Goal: Task Accomplishment & Management: Manage account settings

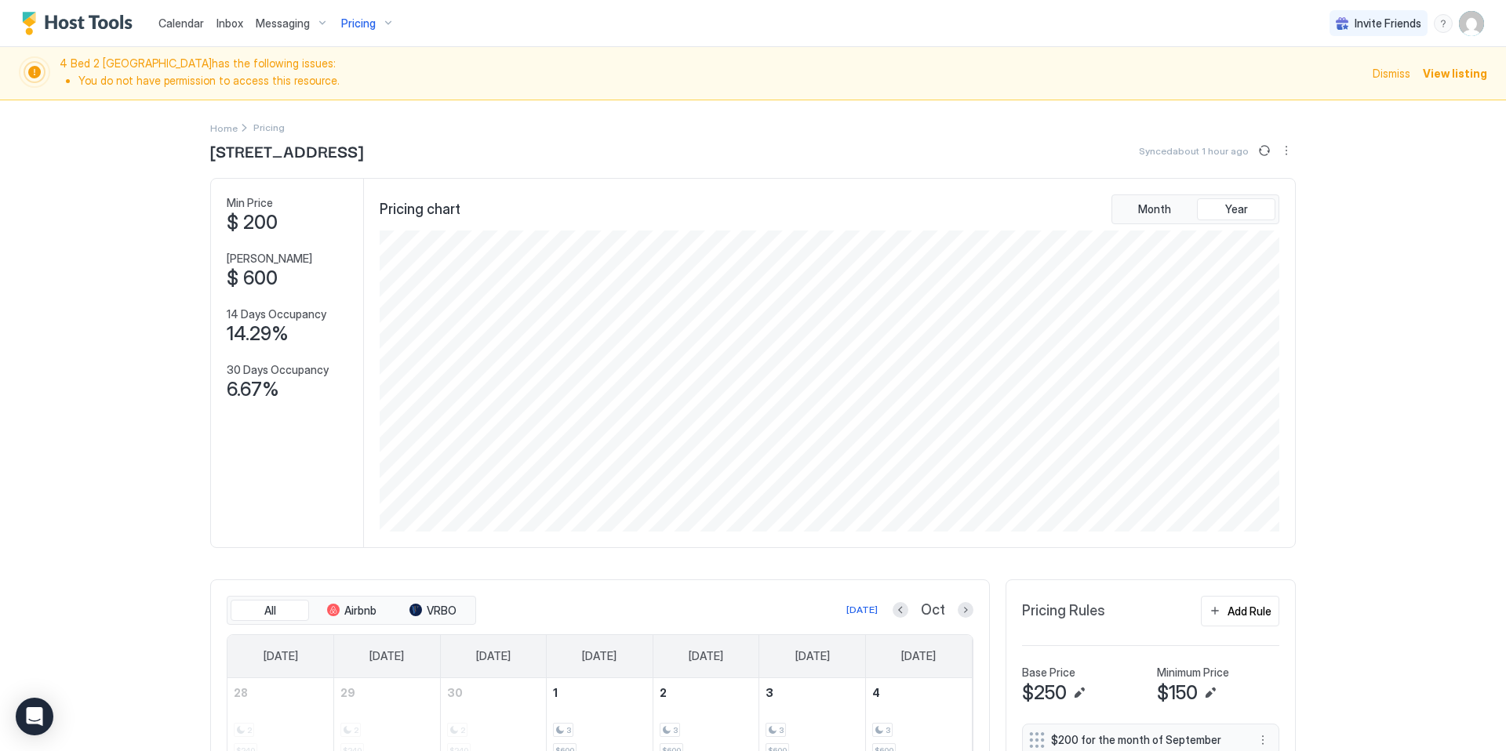
scroll to position [301, 903]
click at [520, 35] on div "Calendar Inbox Messaging Pricing Invite Friends KG" at bounding box center [753, 23] width 1506 height 47
click at [383, 15] on div "Pricing" at bounding box center [368, 23] width 66 height 27
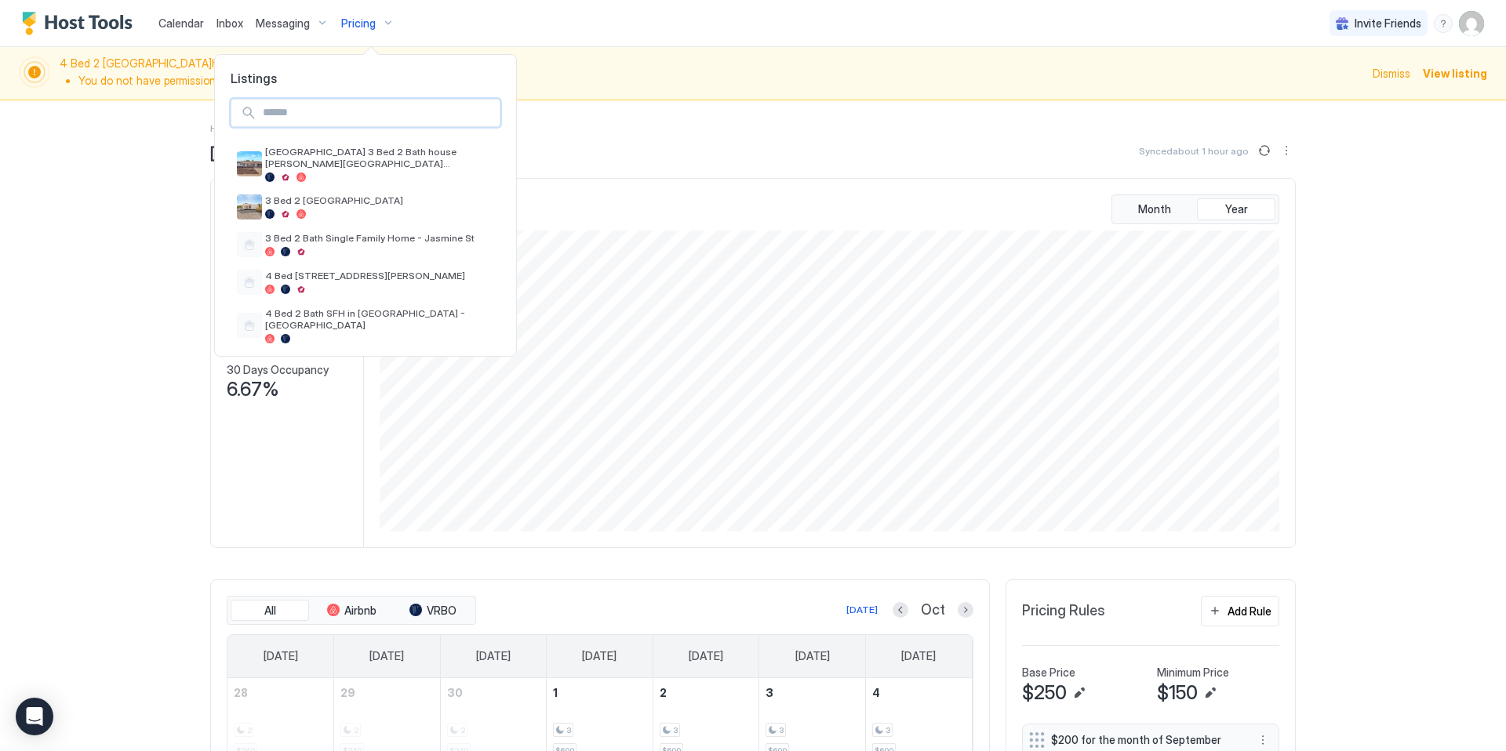
click at [363, 107] on input "Input Field" at bounding box center [377, 113] width 243 height 27
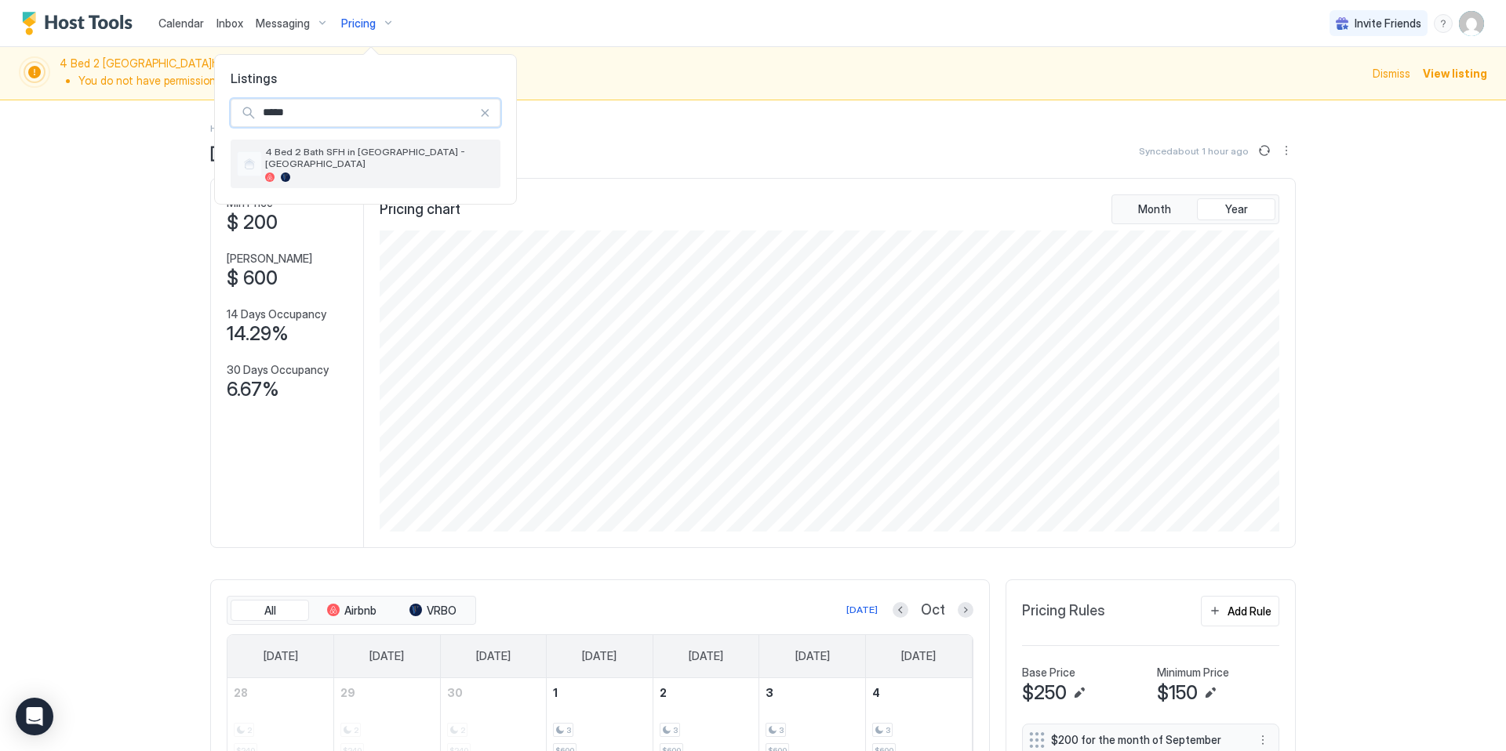
type input "*****"
click at [373, 153] on span "4 Bed 2 Bath SFH in [GEOGRAPHIC_DATA] - [GEOGRAPHIC_DATA]" at bounding box center [379, 158] width 229 height 24
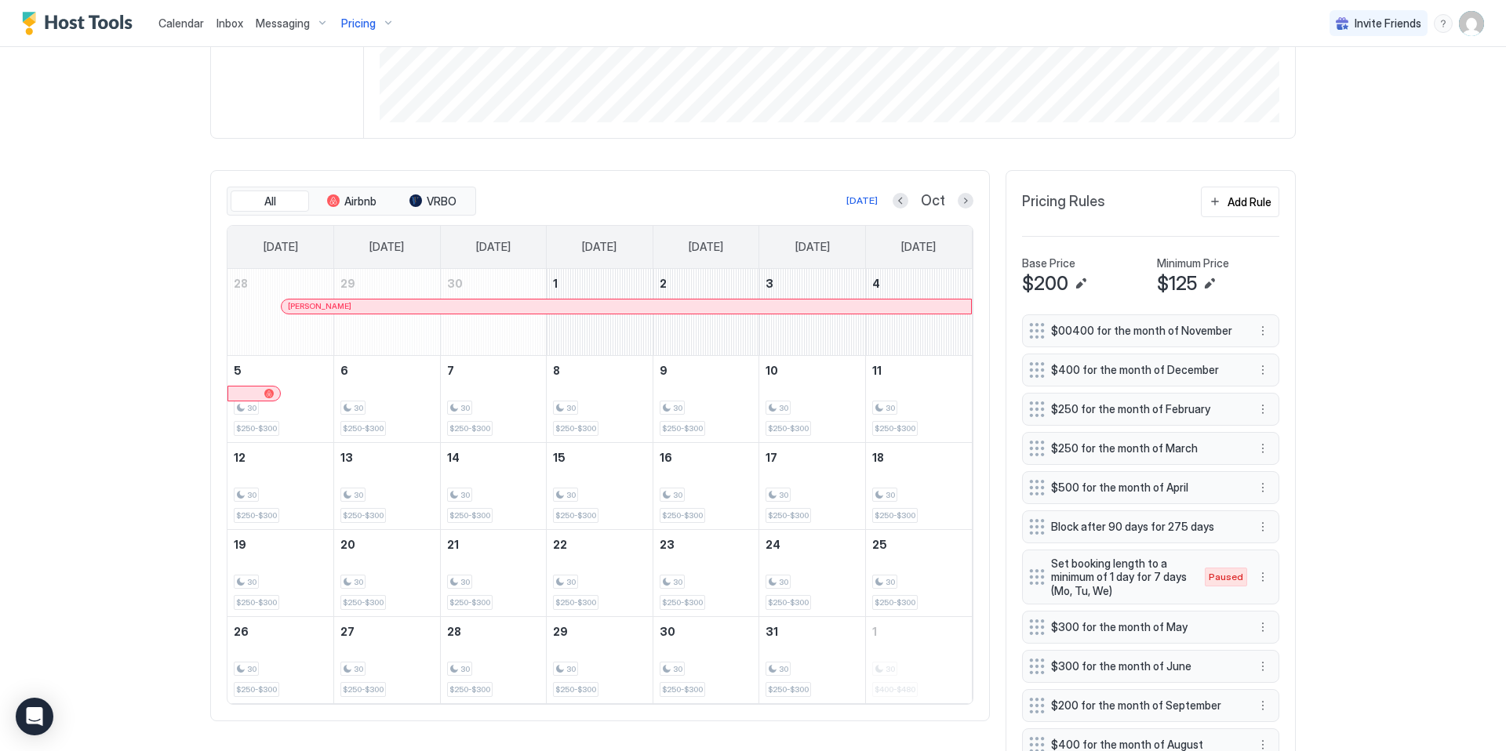
scroll to position [306, 0]
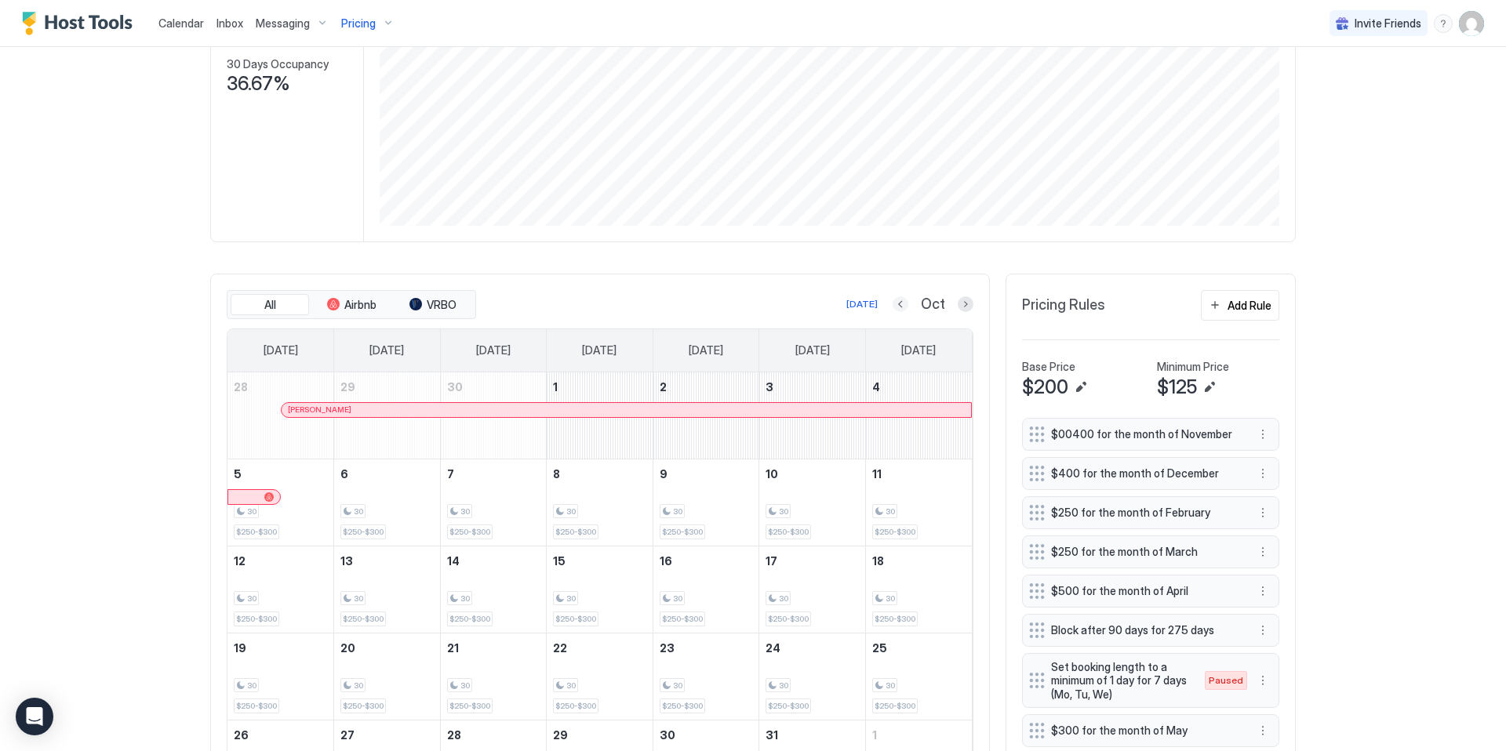
click at [902, 307] on button "Previous month" at bounding box center [900, 304] width 16 height 16
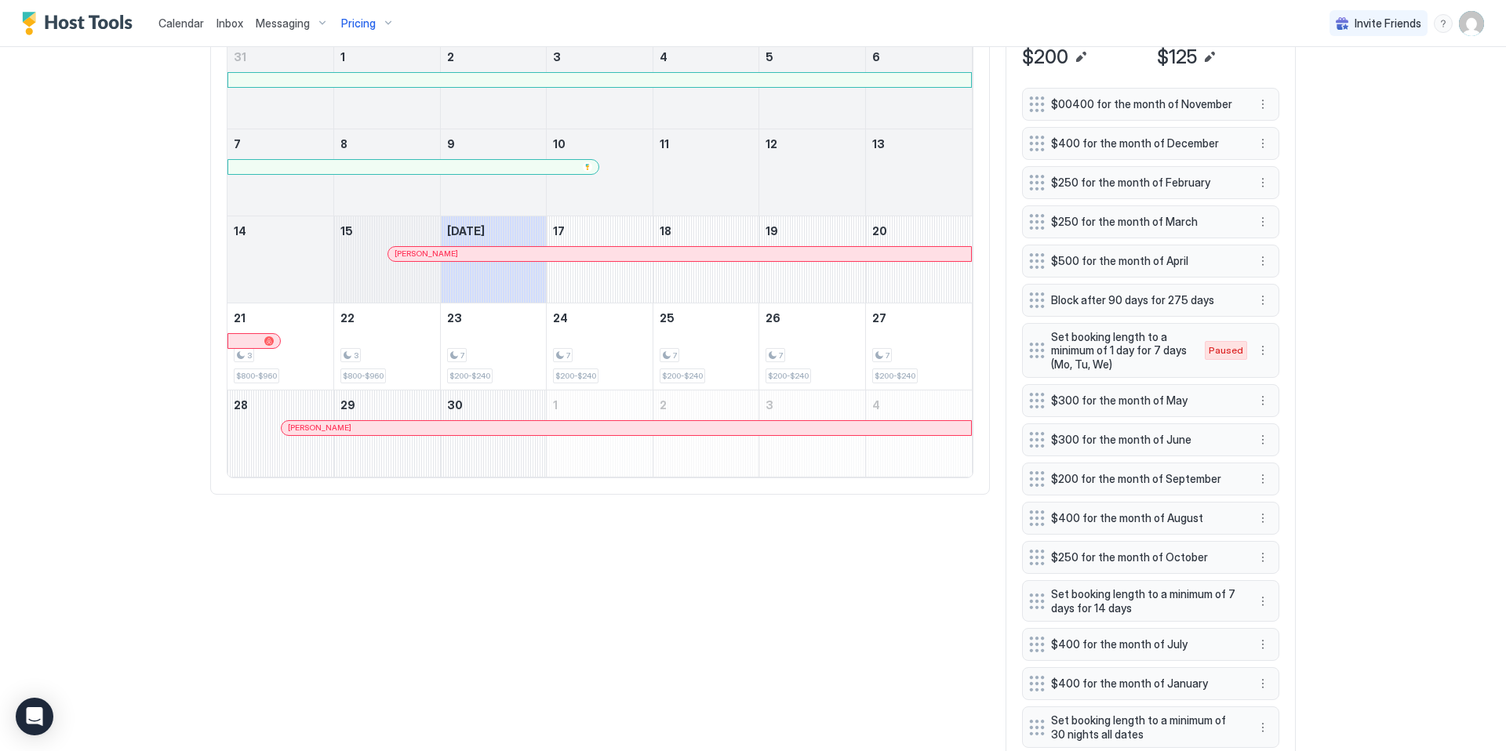
scroll to position [632, 0]
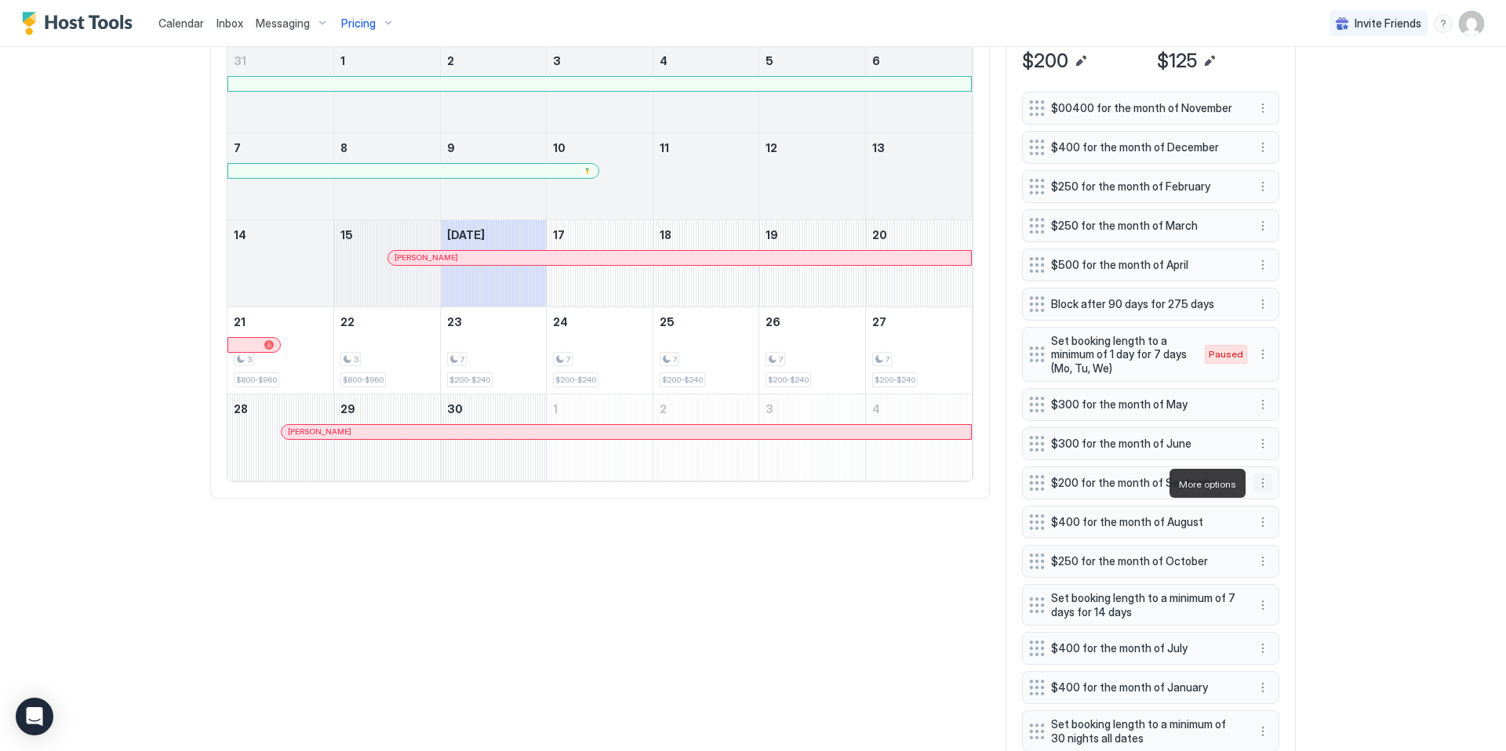
click at [1265, 481] on button "More options" at bounding box center [1262, 483] width 19 height 19
click at [1278, 507] on span "Edit" at bounding box center [1285, 506] width 17 height 12
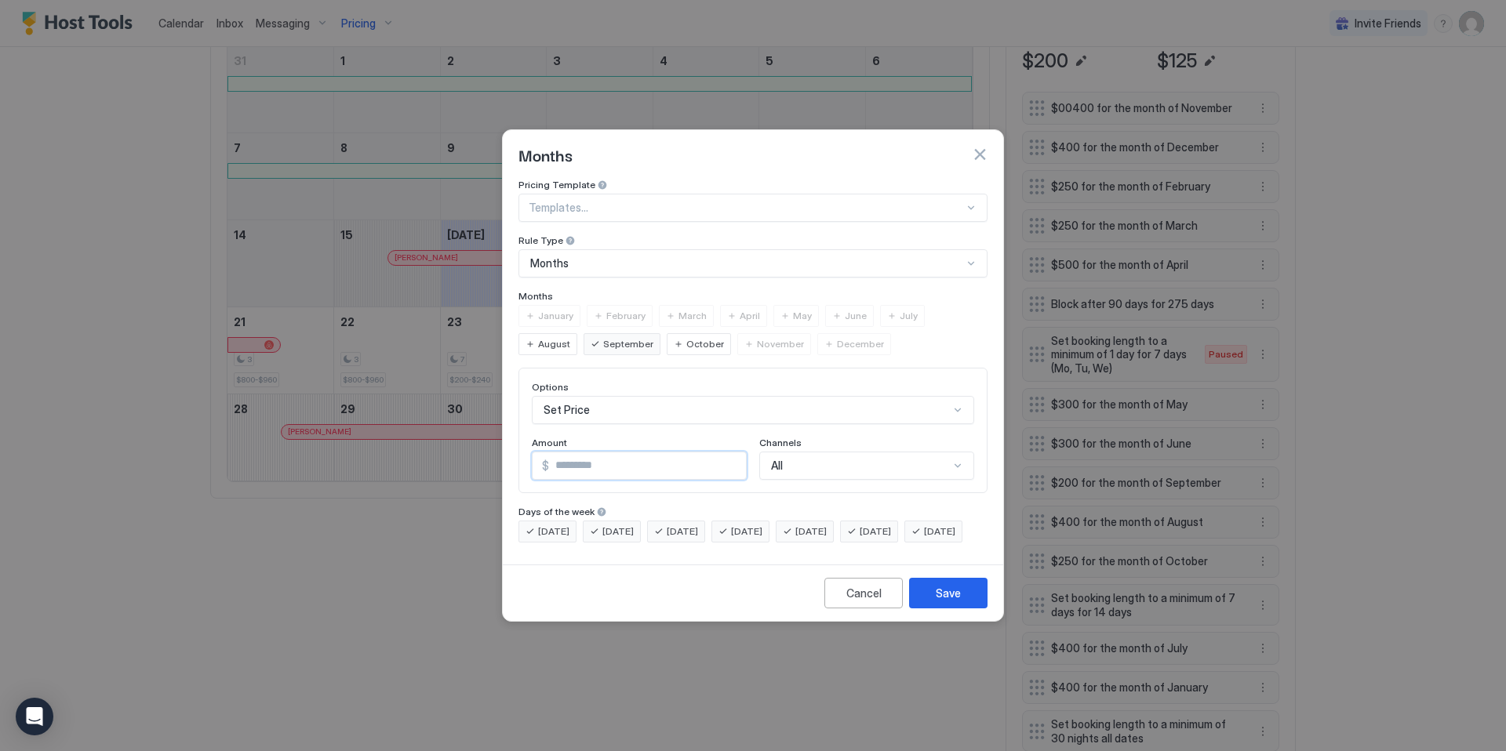
click at [565, 452] on input "***" at bounding box center [647, 465] width 197 height 27
type input "***"
click at [936, 609] on button "Save" at bounding box center [948, 593] width 78 height 31
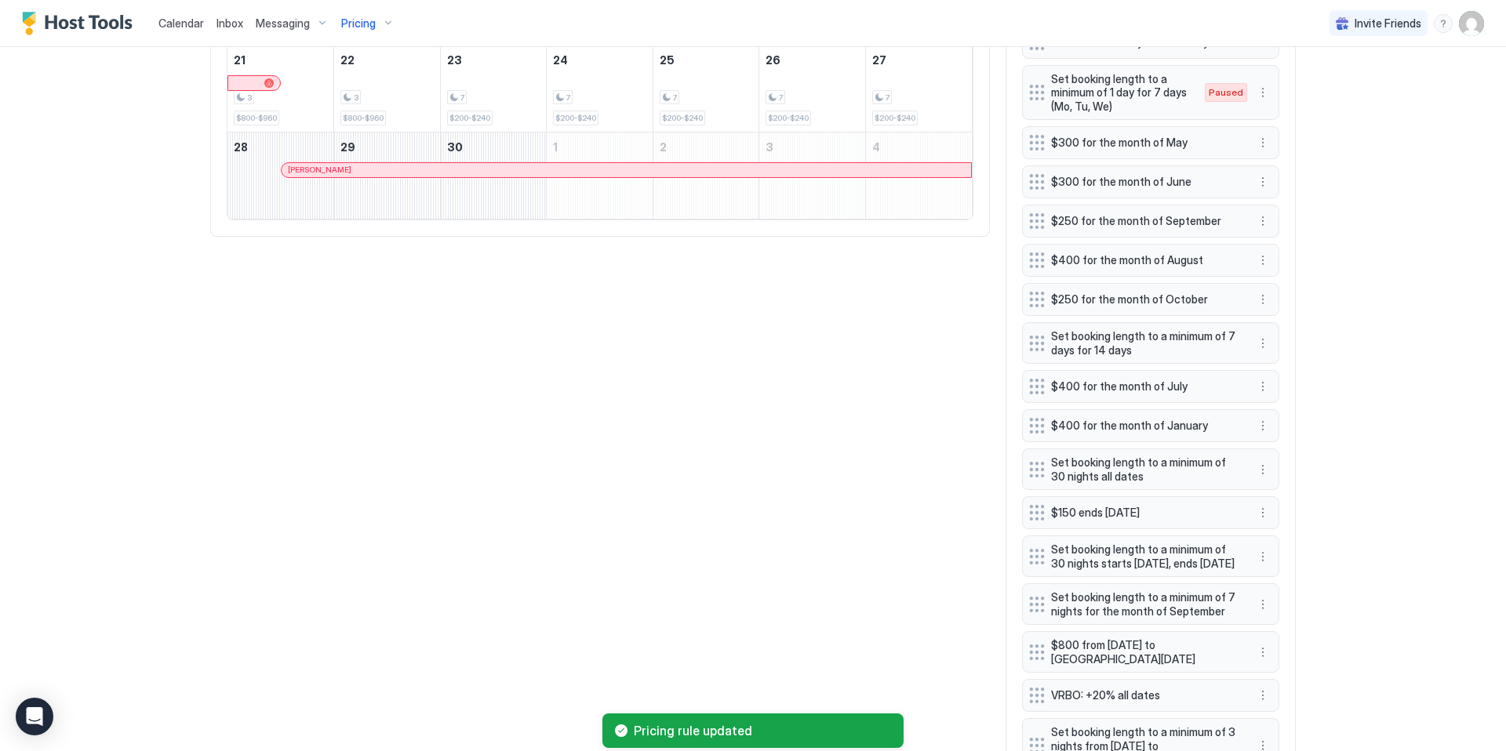
scroll to position [974, 0]
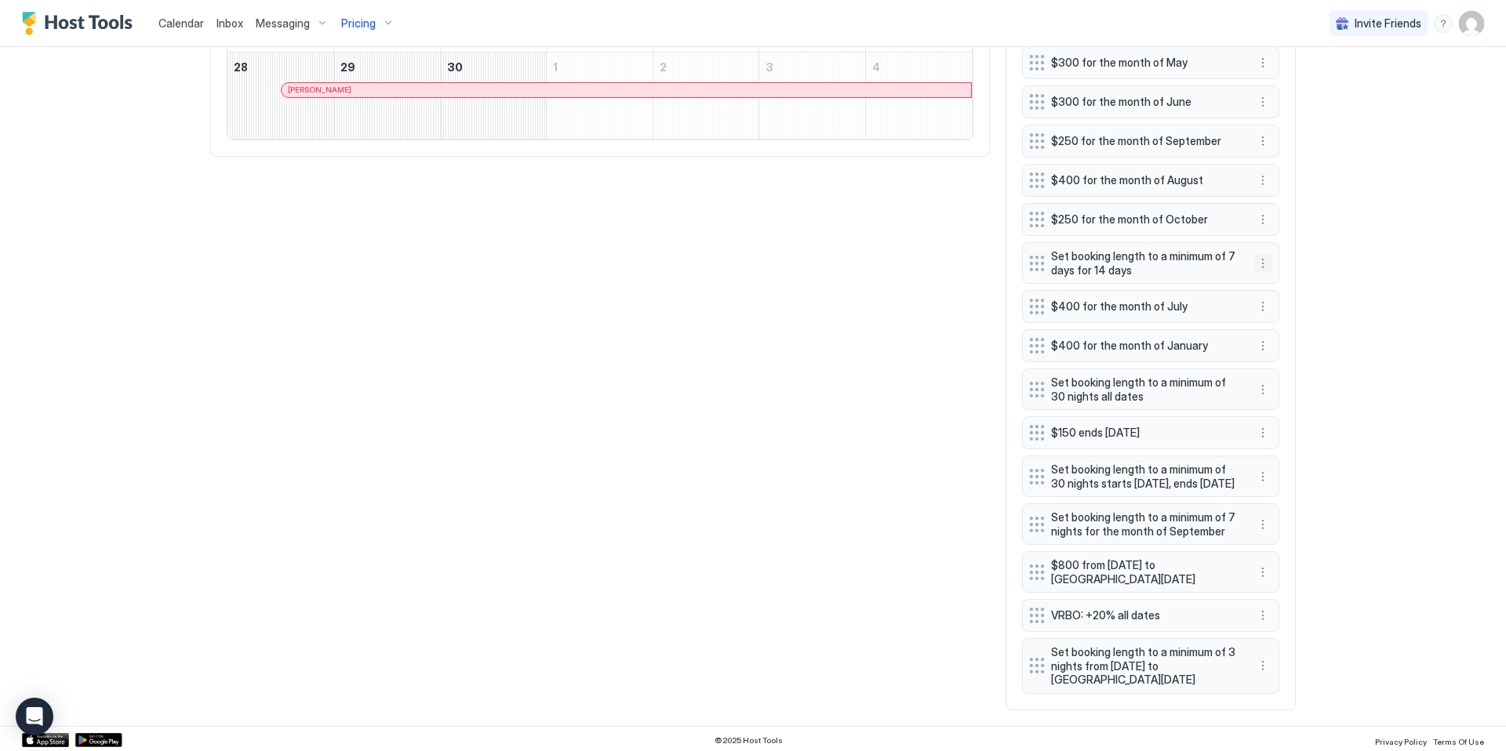
click at [1265, 263] on button "More options" at bounding box center [1262, 263] width 19 height 19
click at [1283, 282] on span "Edit" at bounding box center [1285, 285] width 17 height 12
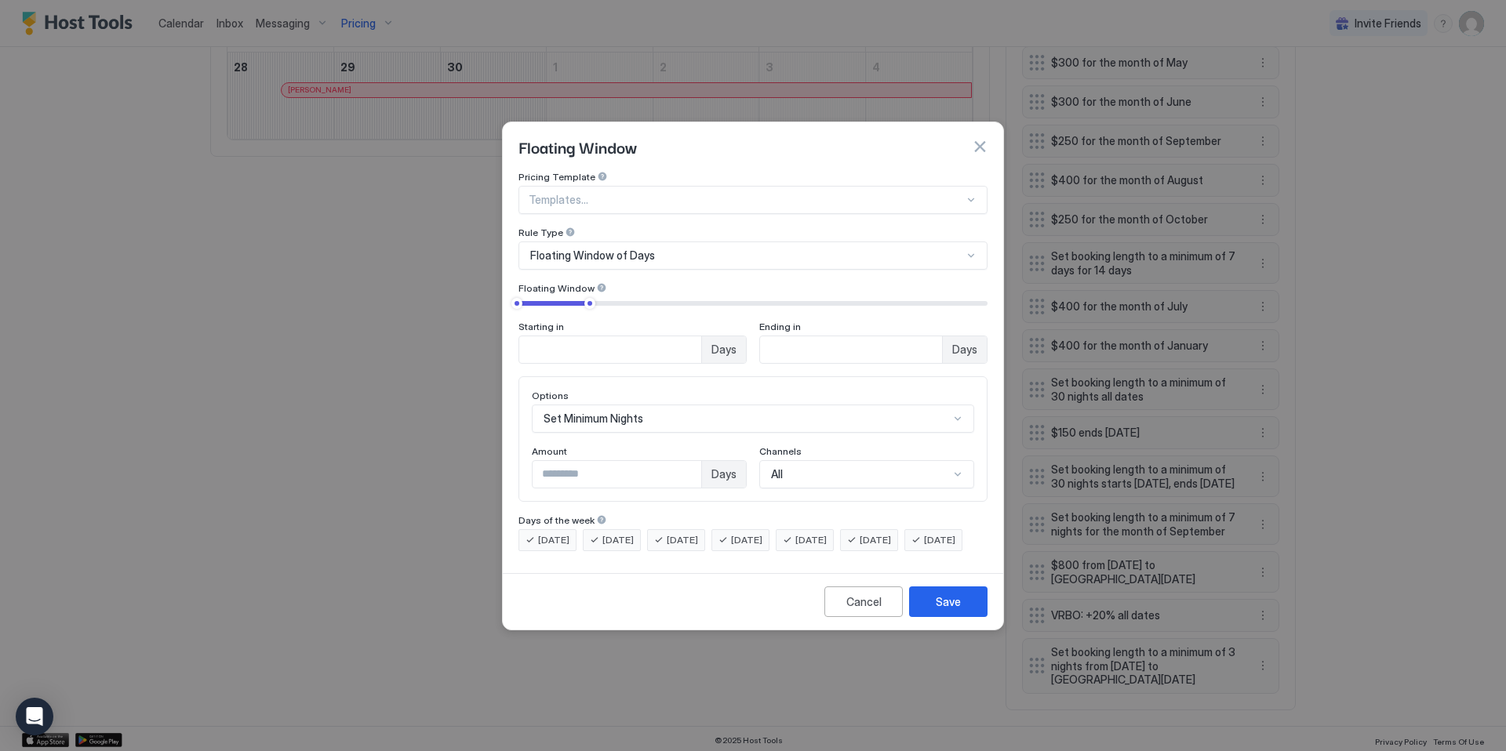
click at [605, 463] on input "*" at bounding box center [616, 474] width 169 height 27
type input "*"
click at [965, 617] on button "Save" at bounding box center [948, 602] width 78 height 31
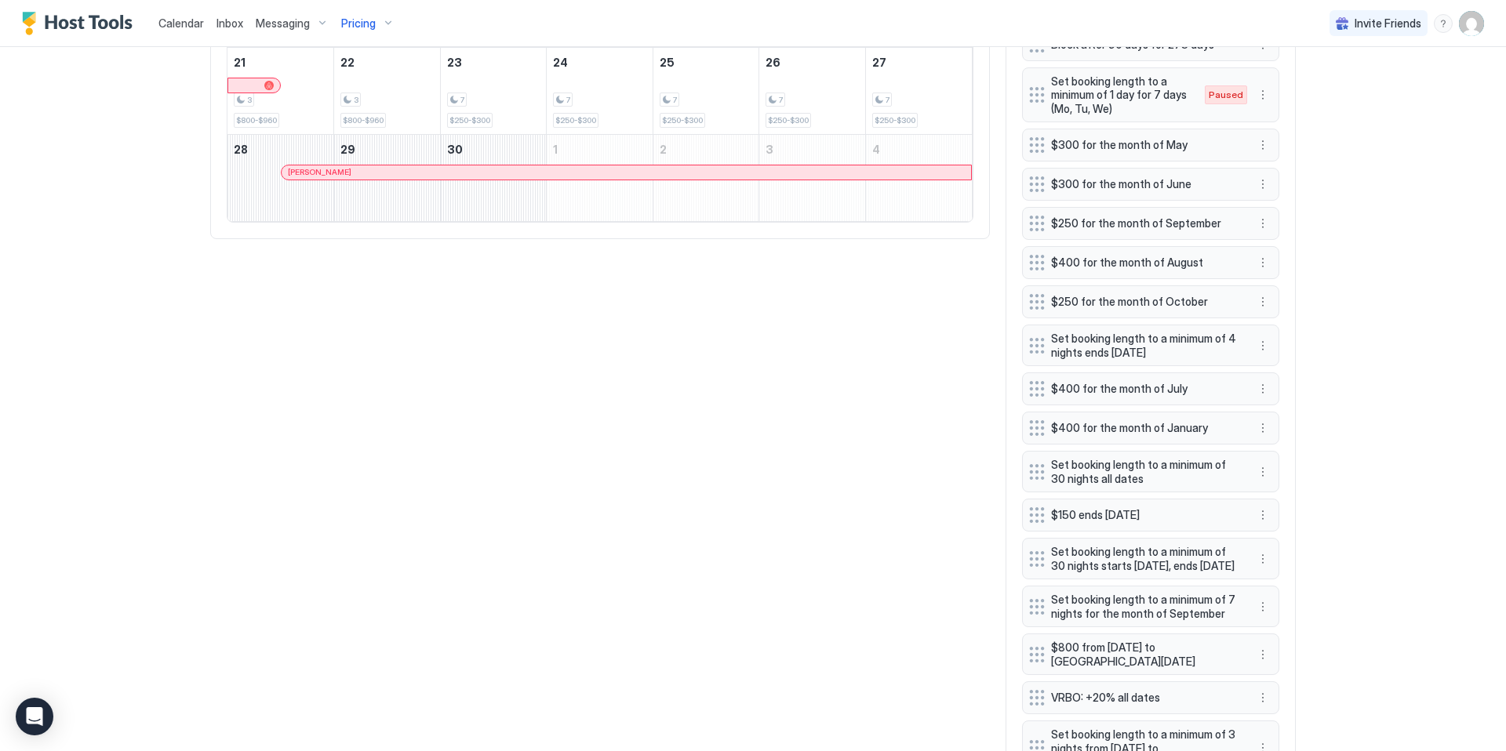
scroll to position [990, 0]
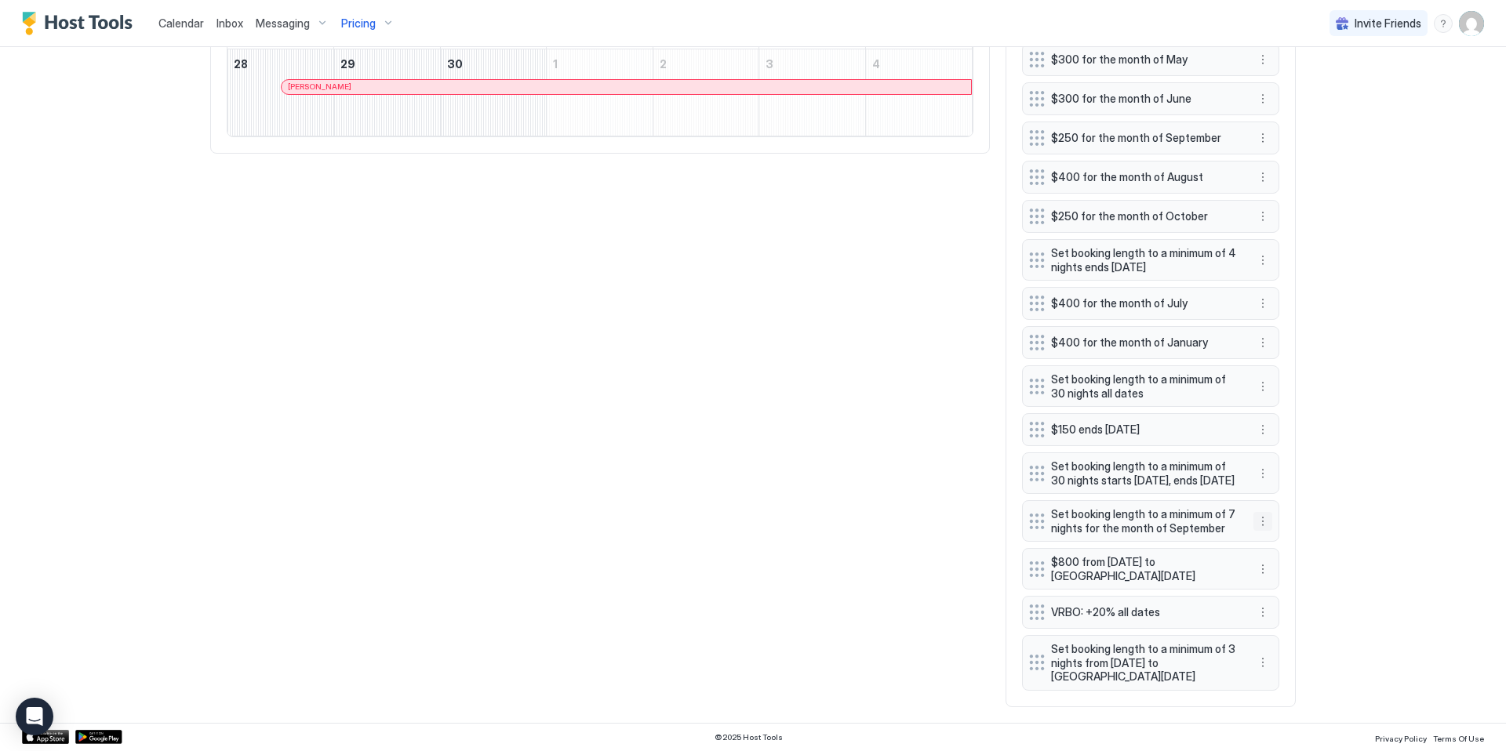
click at [1257, 522] on button "More options" at bounding box center [1262, 521] width 19 height 19
click at [1286, 590] on span "Delete" at bounding box center [1291, 594] width 29 height 12
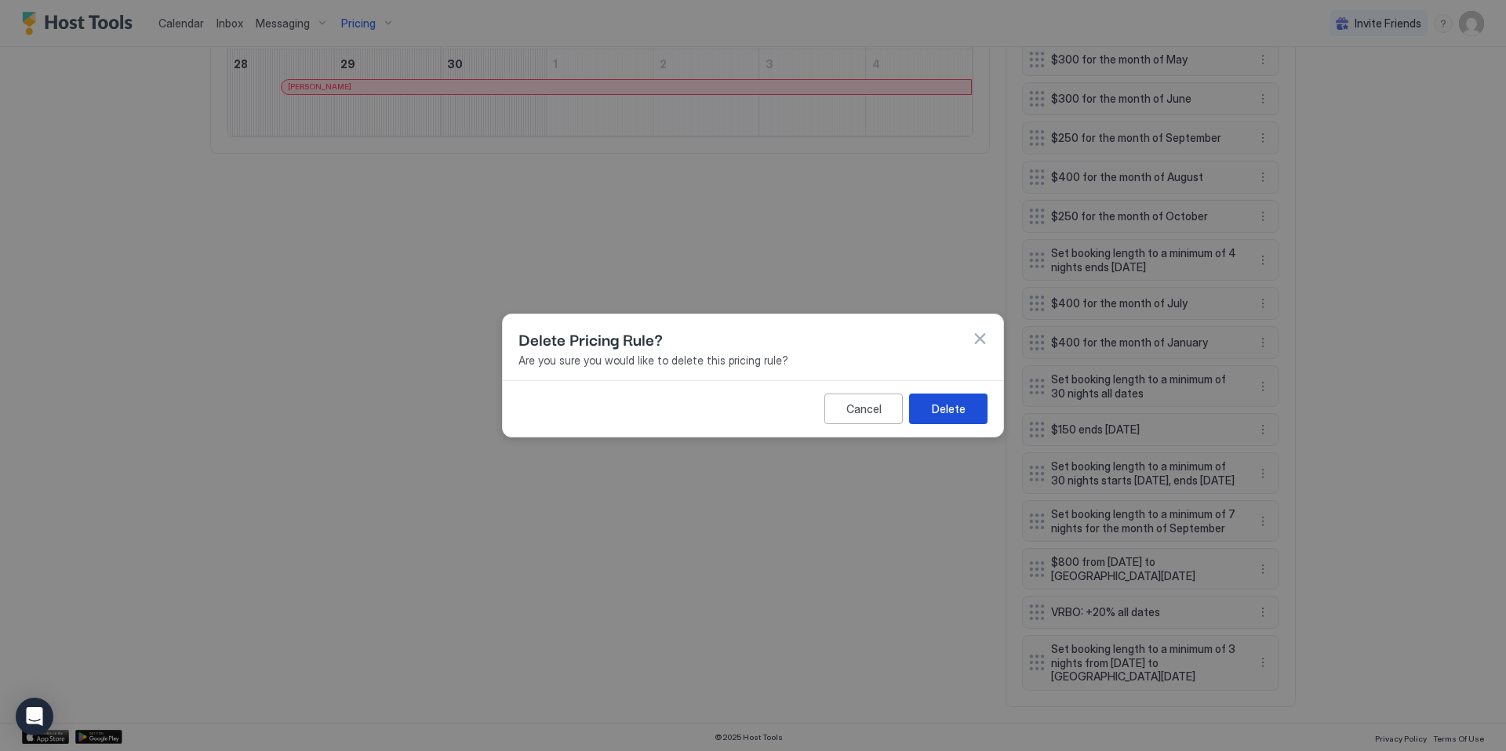
click at [954, 394] on button "Delete" at bounding box center [948, 409] width 78 height 31
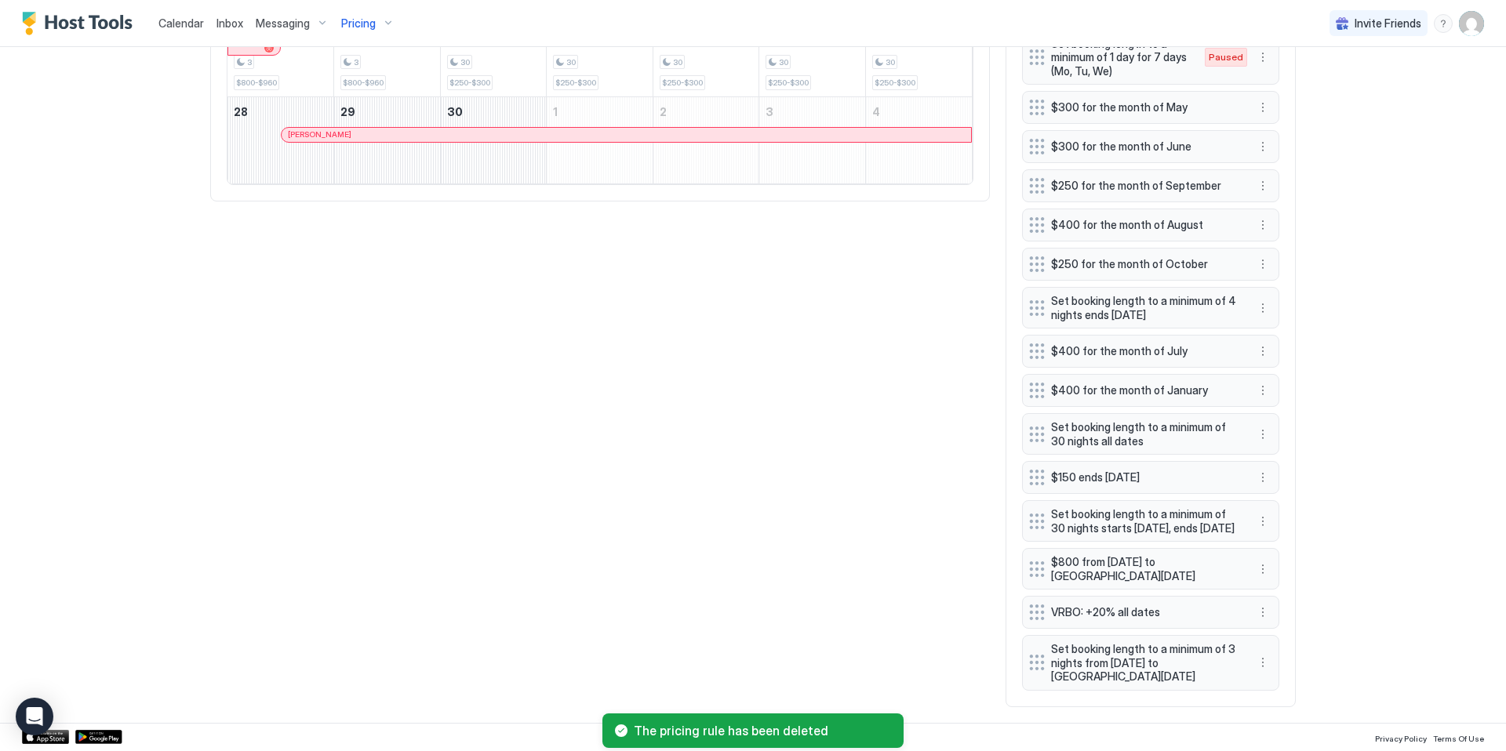
scroll to position [935, 0]
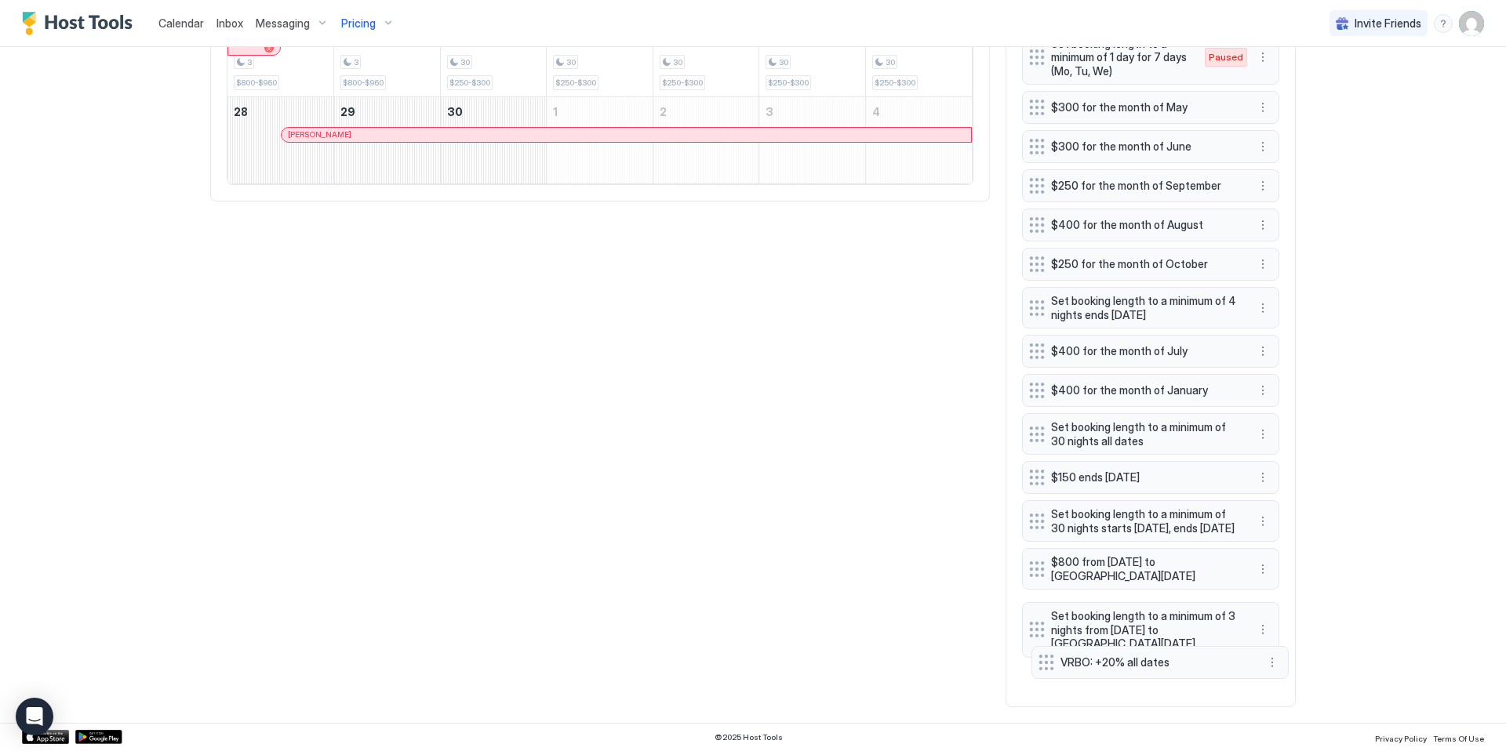
drag, startPoint x: 1038, startPoint y: 620, endPoint x: 1047, endPoint y: 661, distance: 42.6
click at [925, 554] on div "All Airbnb VRBO [DATE] Sep [DATE] [DATE] [DATE] [DATE] [DATE] [DATE] [DATE] 31 …" at bounding box center [752, 178] width 1085 height 1057
click at [1263, 628] on button "More options" at bounding box center [1262, 623] width 19 height 19
click at [1295, 702] on span "Delete" at bounding box center [1291, 704] width 29 height 12
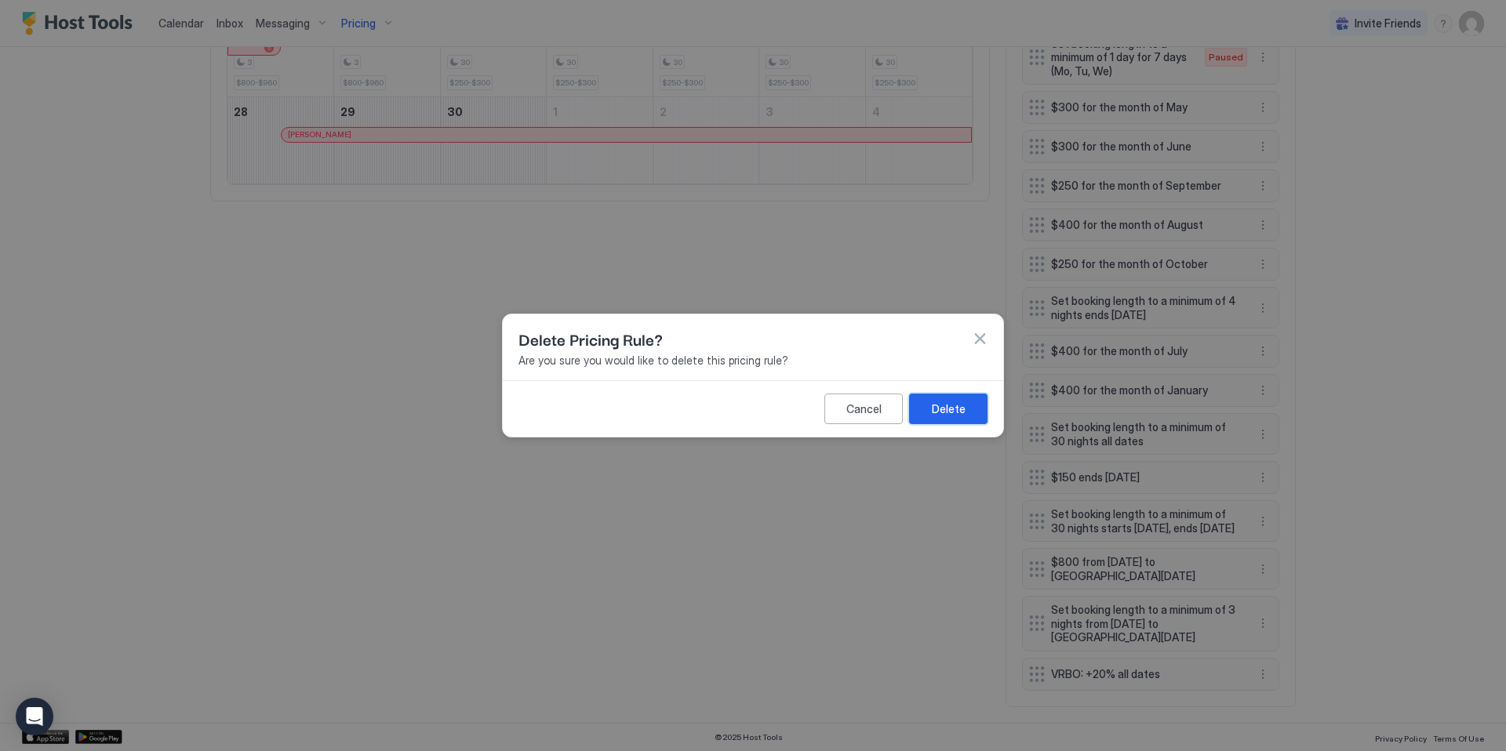
click at [952, 413] on div "Delete" at bounding box center [949, 409] width 34 height 16
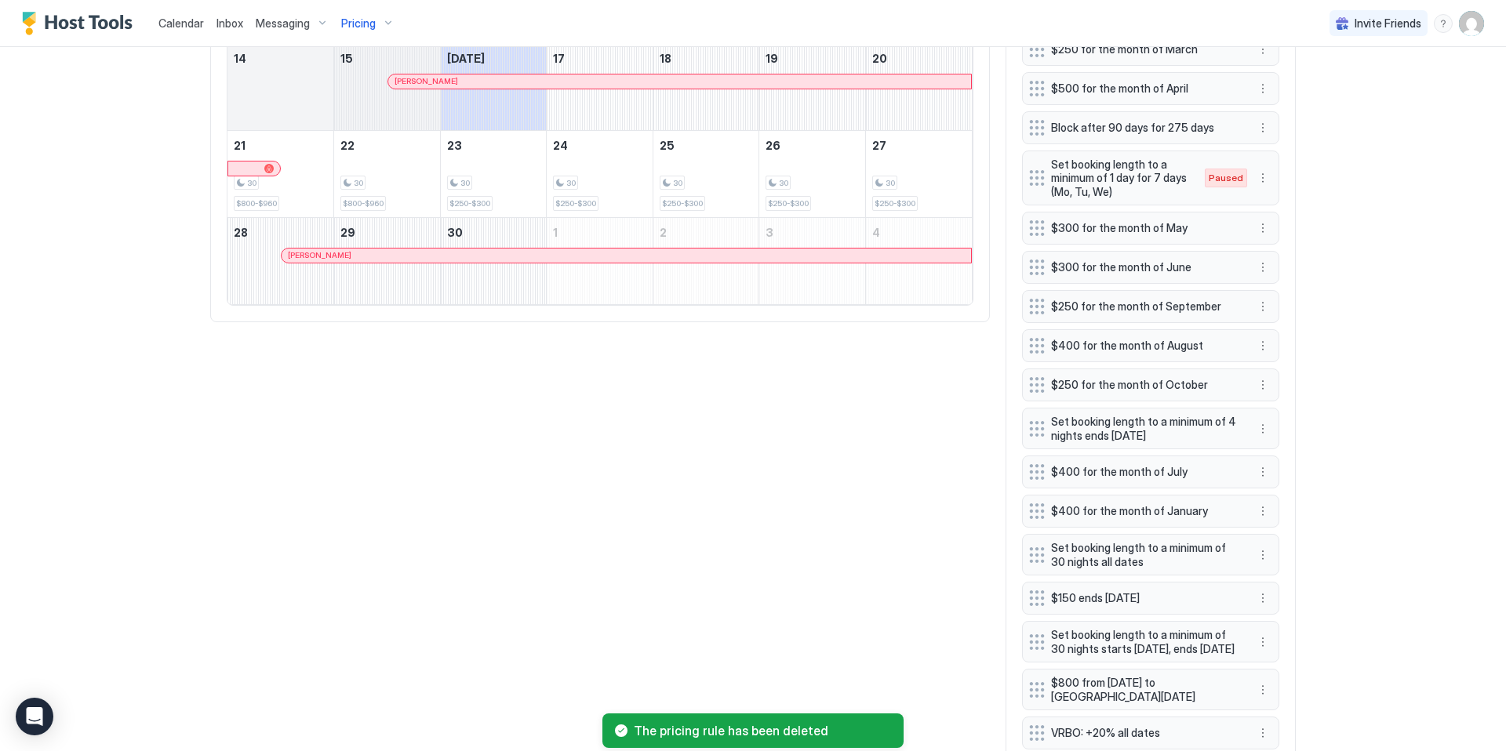
scroll to position [881, 0]
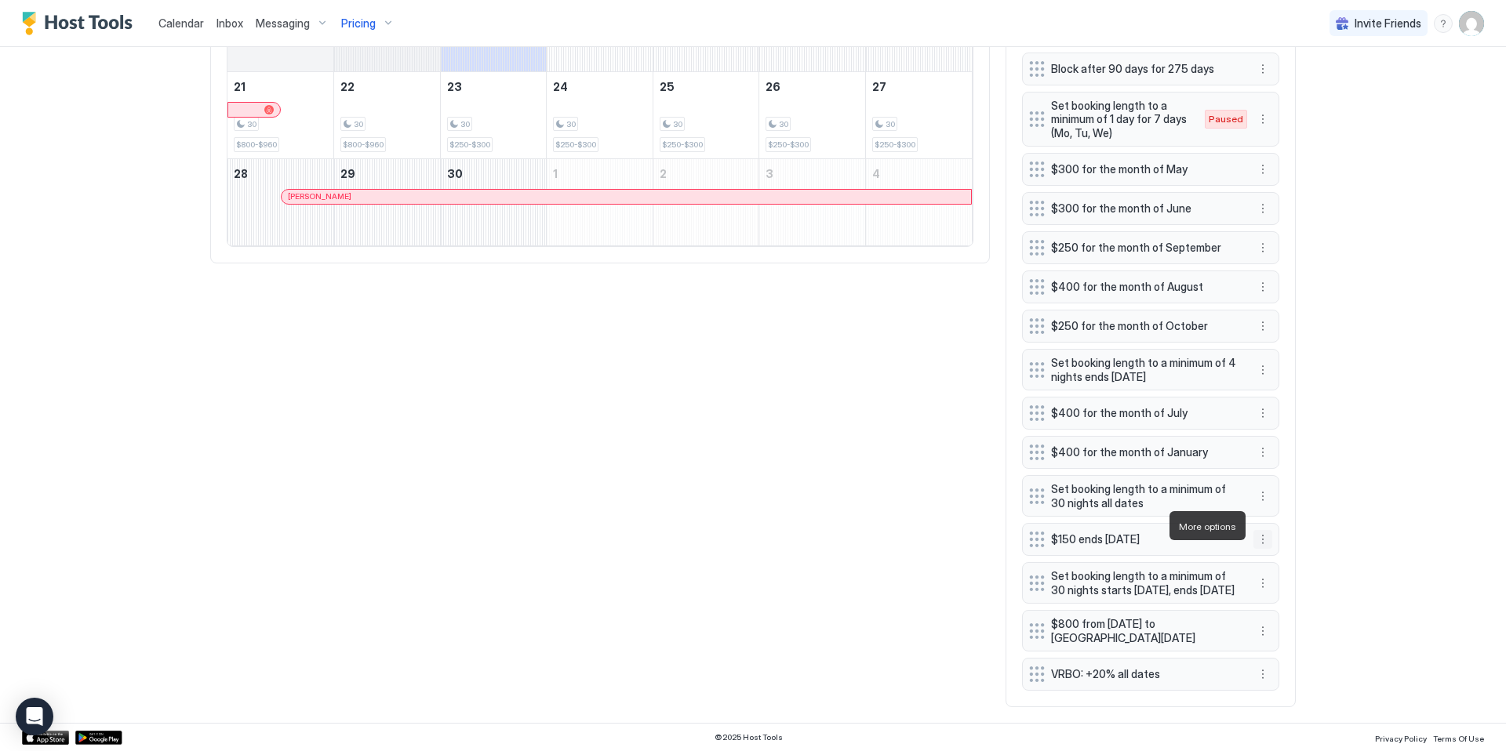
click at [1263, 530] on button "More options" at bounding box center [1262, 539] width 19 height 19
click at [1285, 572] on span "Pause" at bounding box center [1291, 573] width 28 height 12
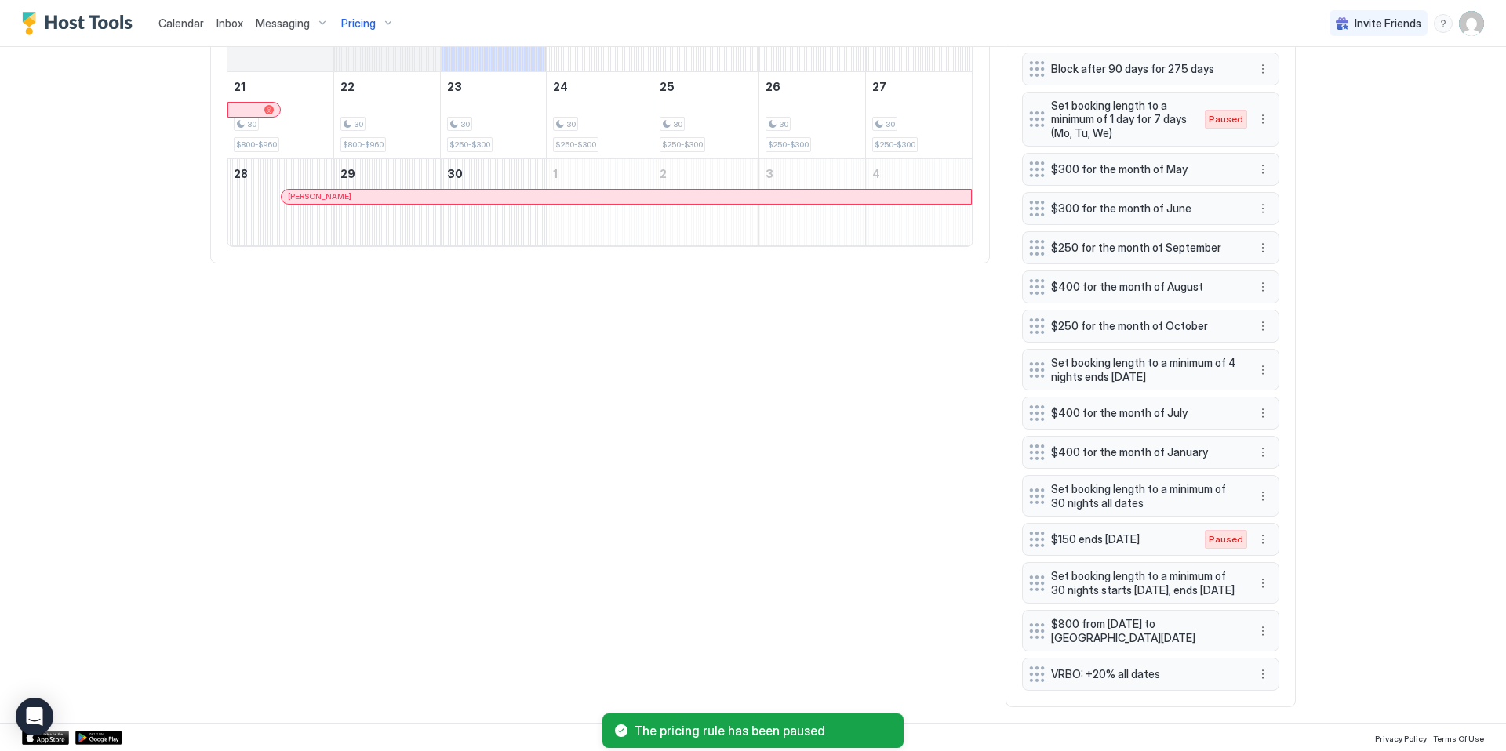
click at [1368, 539] on div "Calendar Inbox Messaging Pricing Invite Friends KG 4 Bed 2 Bath [GEOGRAPHIC_DAT…" at bounding box center [753, 375] width 1506 height 751
click at [1267, 530] on button "More options" at bounding box center [1262, 539] width 19 height 19
click at [1292, 595] on span "Delete" at bounding box center [1291, 598] width 29 height 12
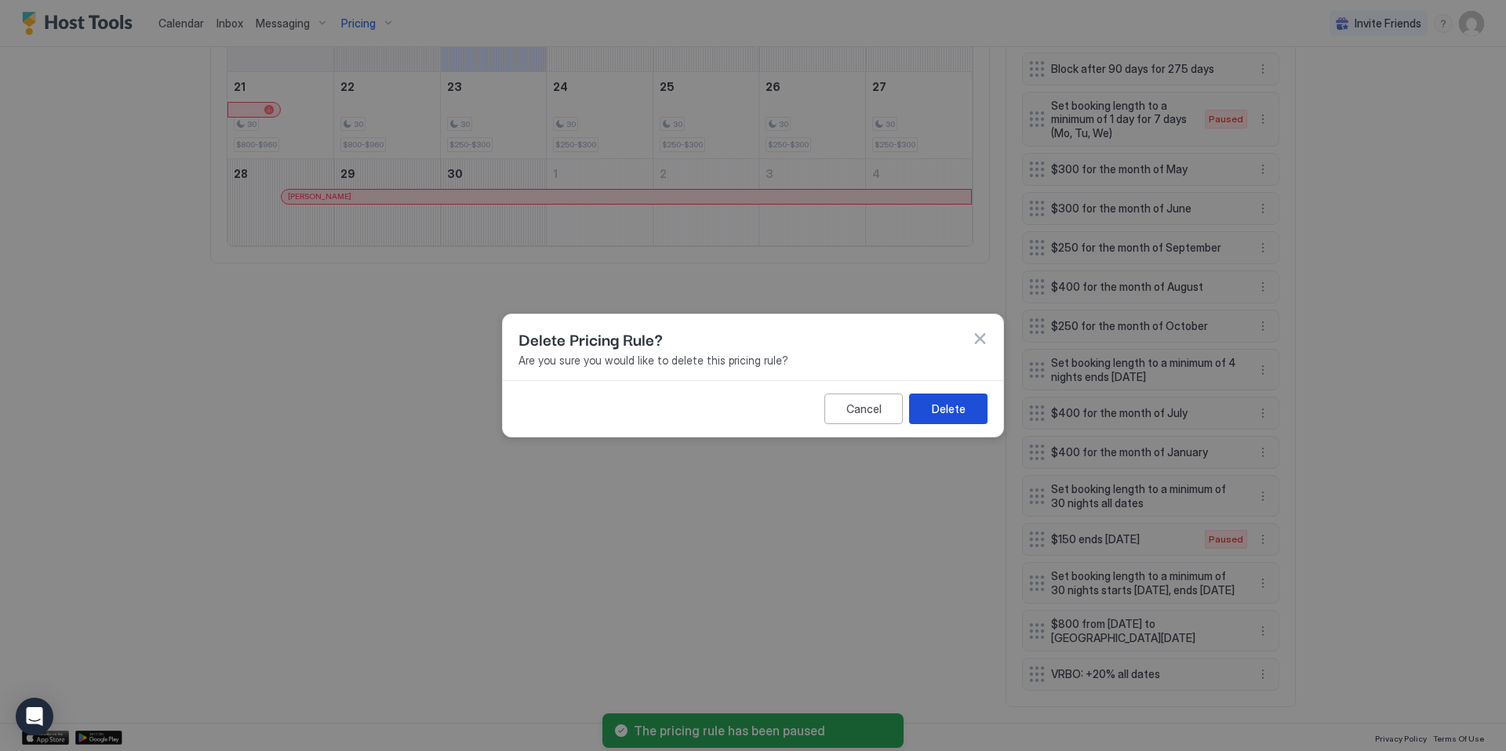
click at [947, 412] on div "Delete" at bounding box center [949, 409] width 34 height 16
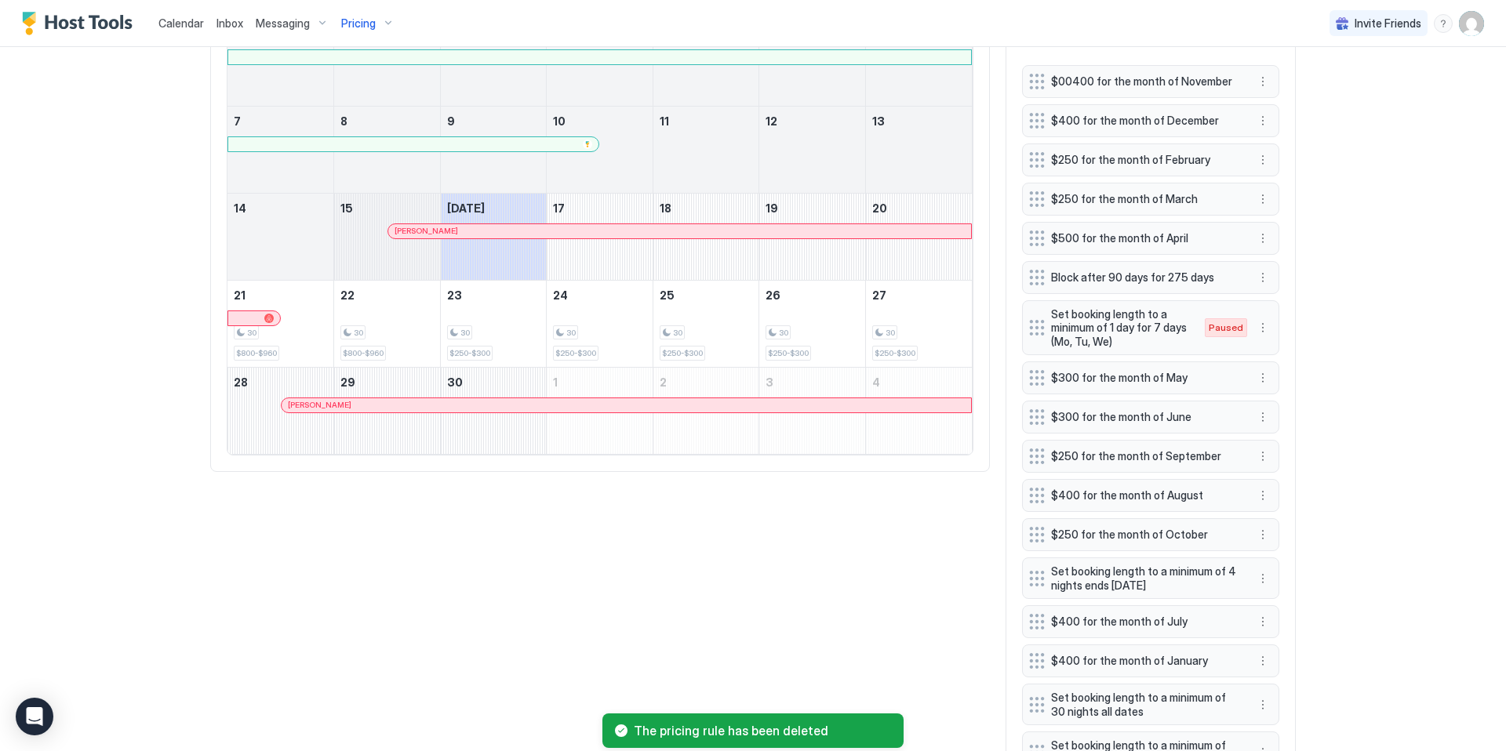
scroll to position [650, 0]
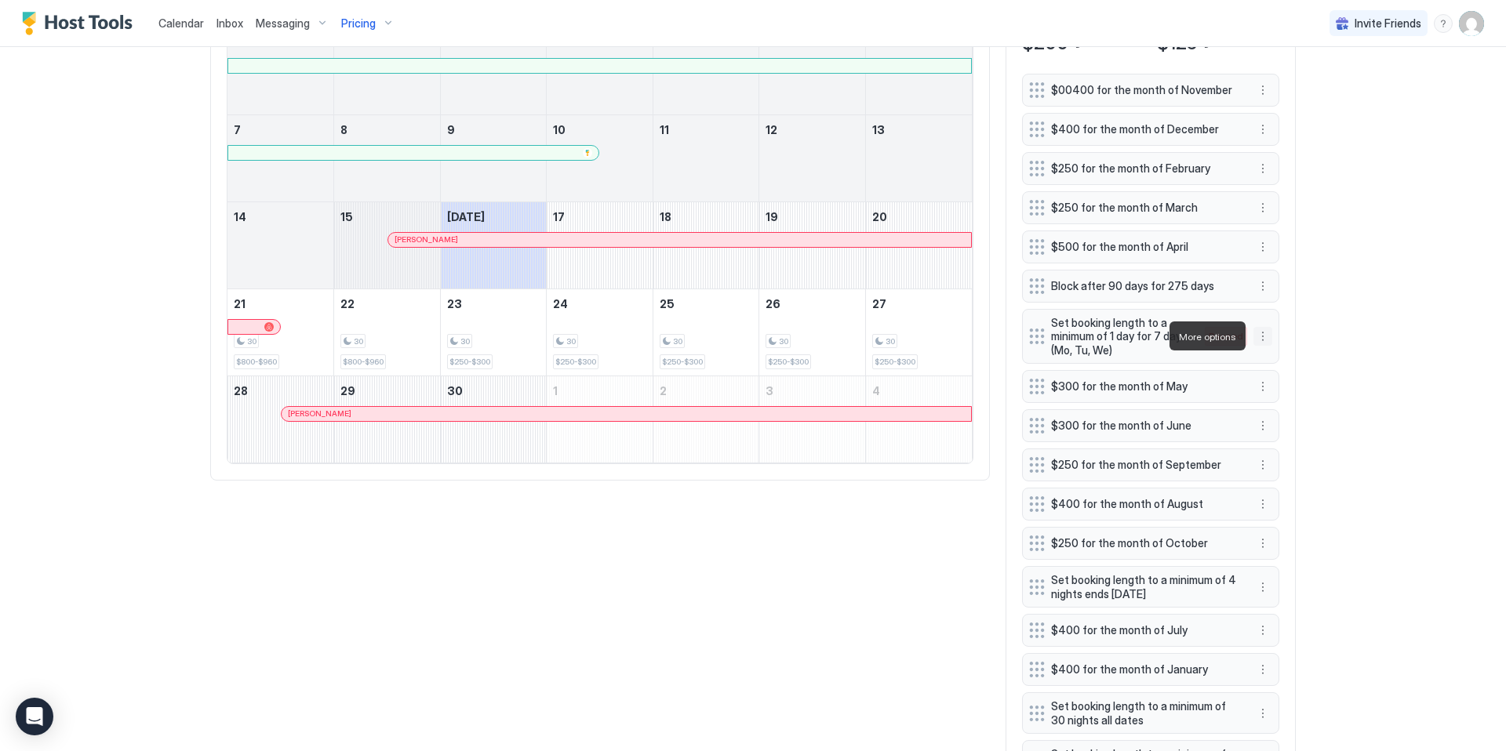
click at [1264, 336] on button "More options" at bounding box center [1262, 336] width 19 height 19
click at [1287, 410] on span "Delete" at bounding box center [1291, 408] width 29 height 12
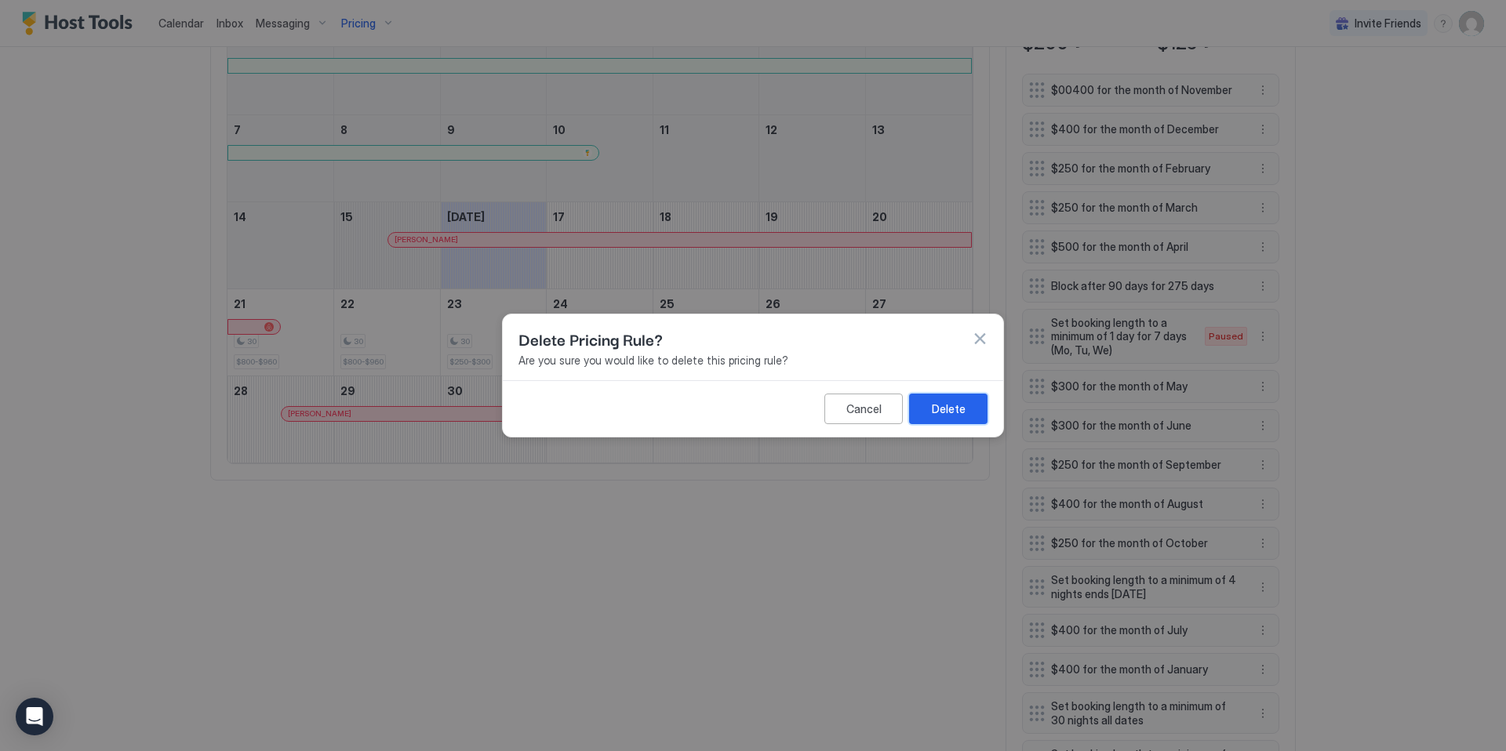
click at [943, 407] on div "Delete" at bounding box center [949, 409] width 34 height 16
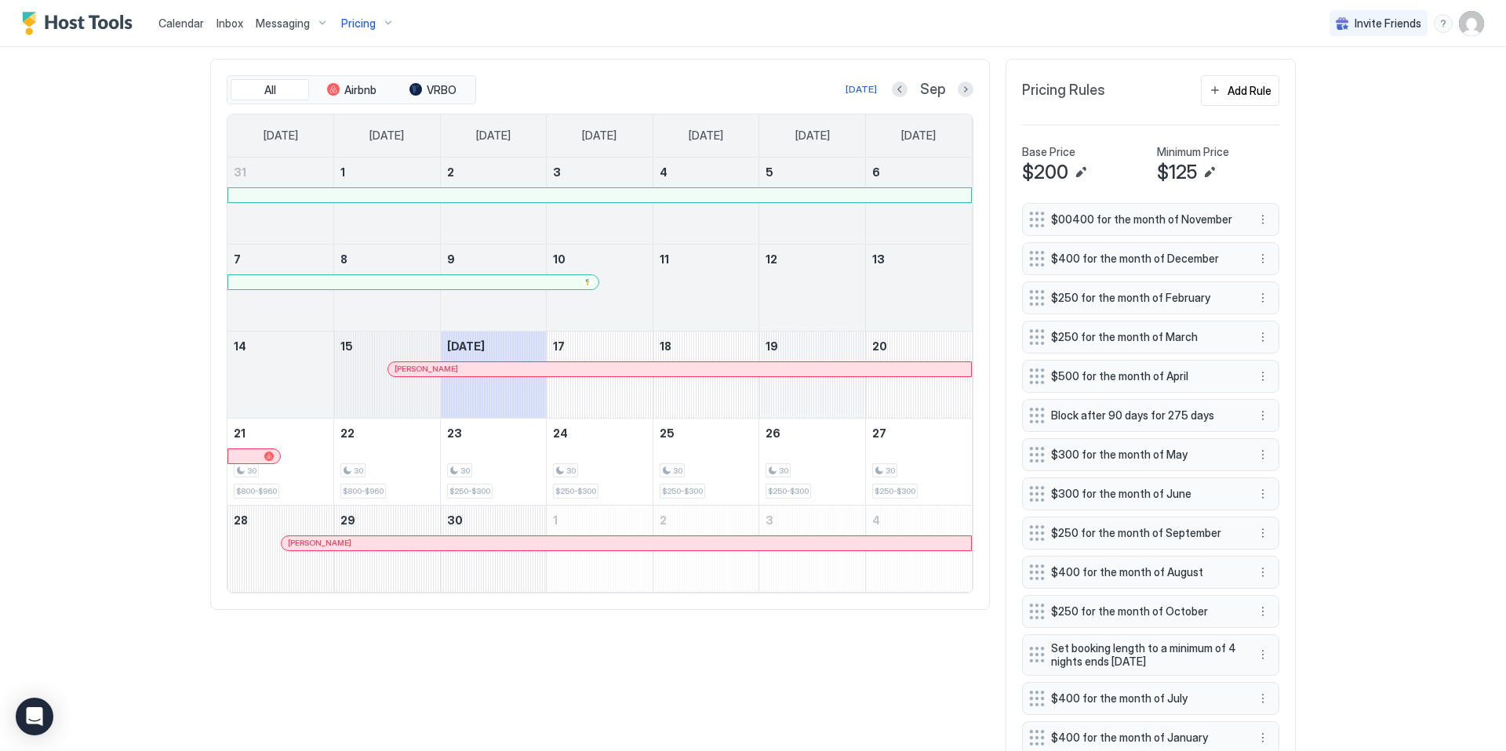
scroll to position [482, 0]
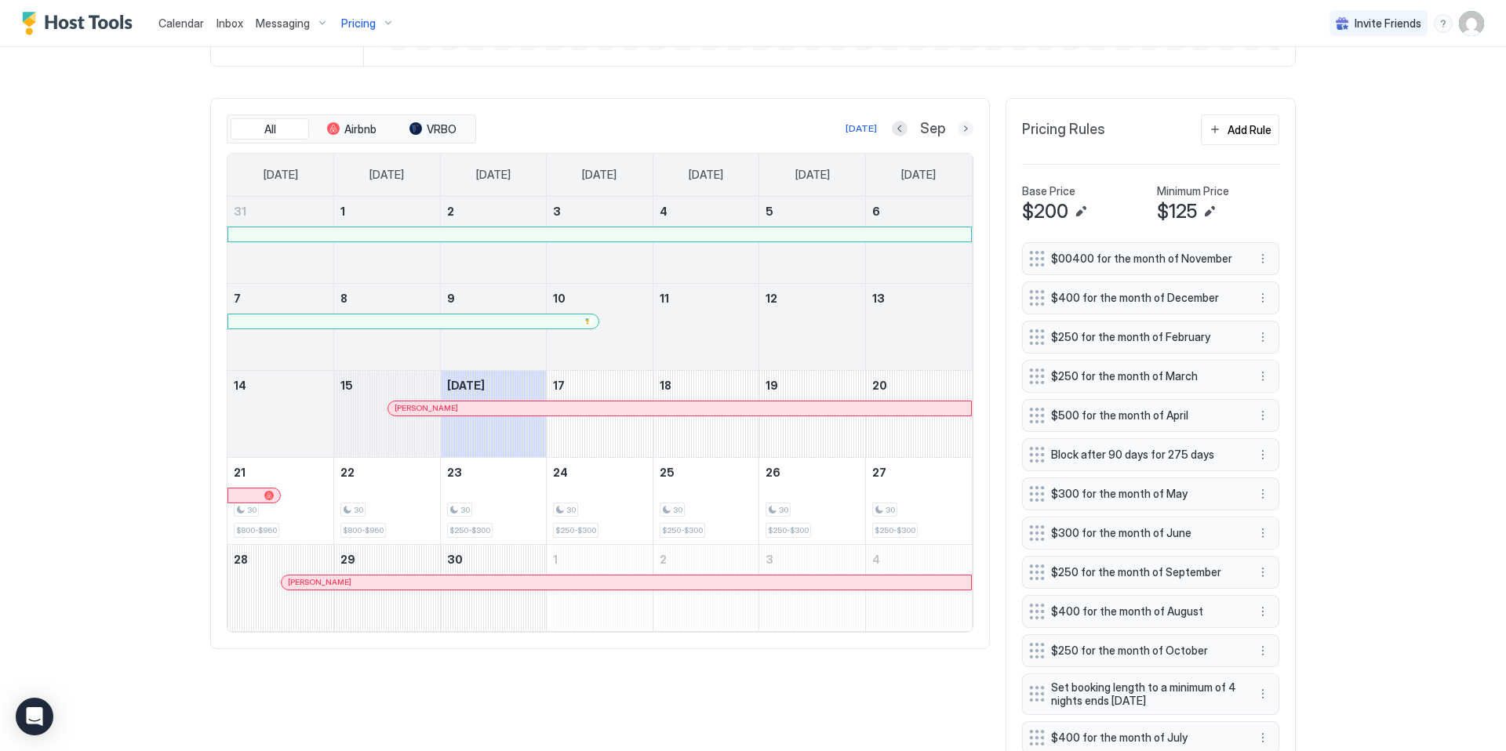
click at [961, 127] on button "Next month" at bounding box center [966, 129] width 16 height 16
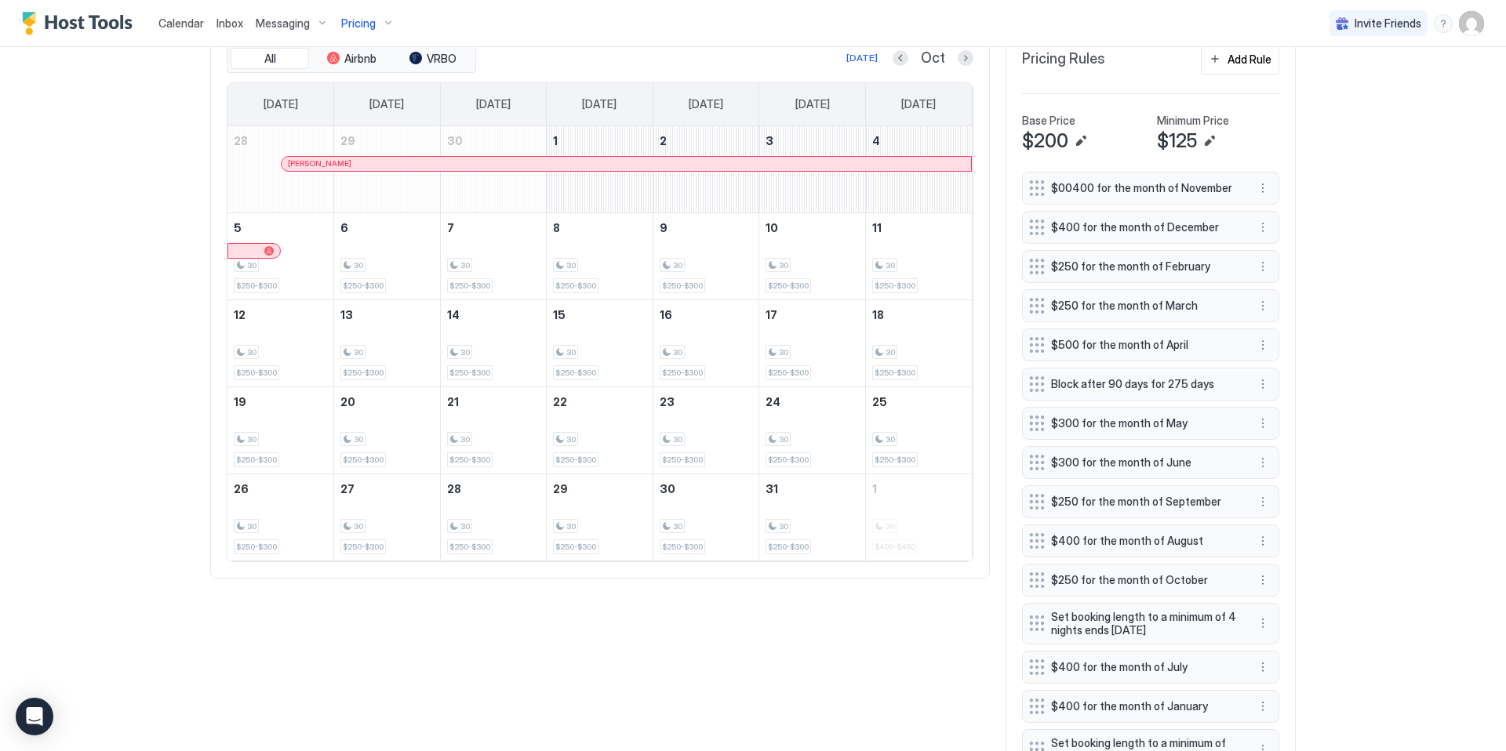
scroll to position [508, 0]
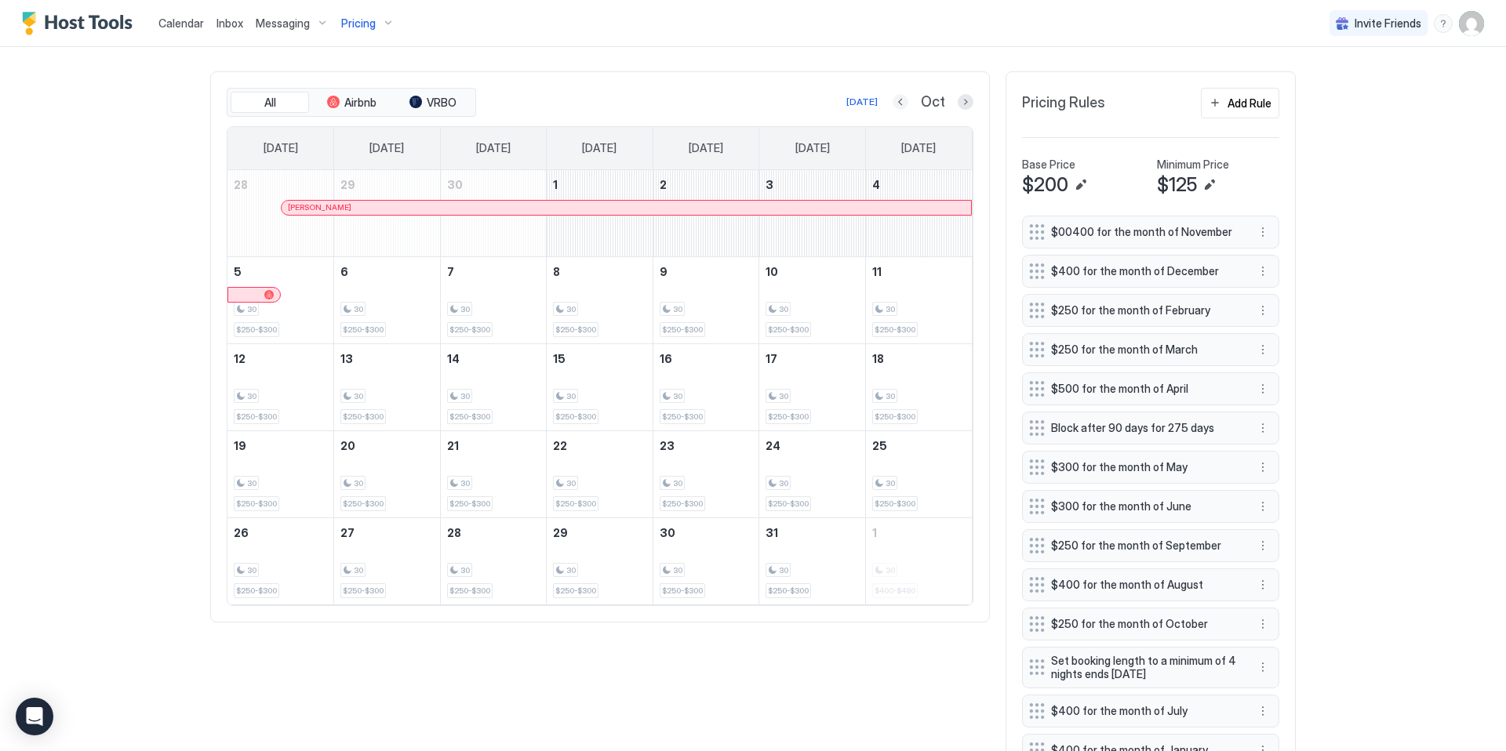
click at [904, 96] on button "Previous month" at bounding box center [900, 102] width 16 height 16
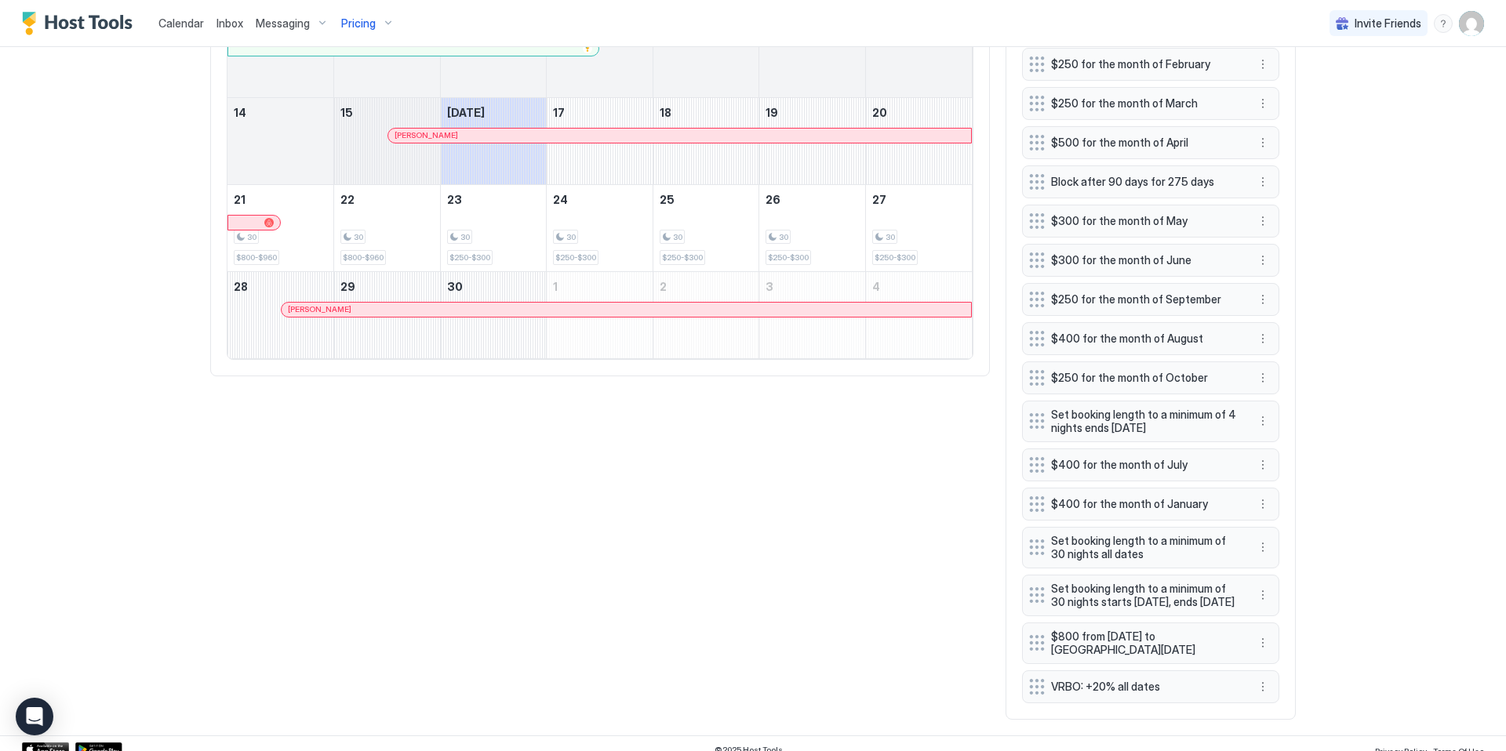
scroll to position [780, 0]
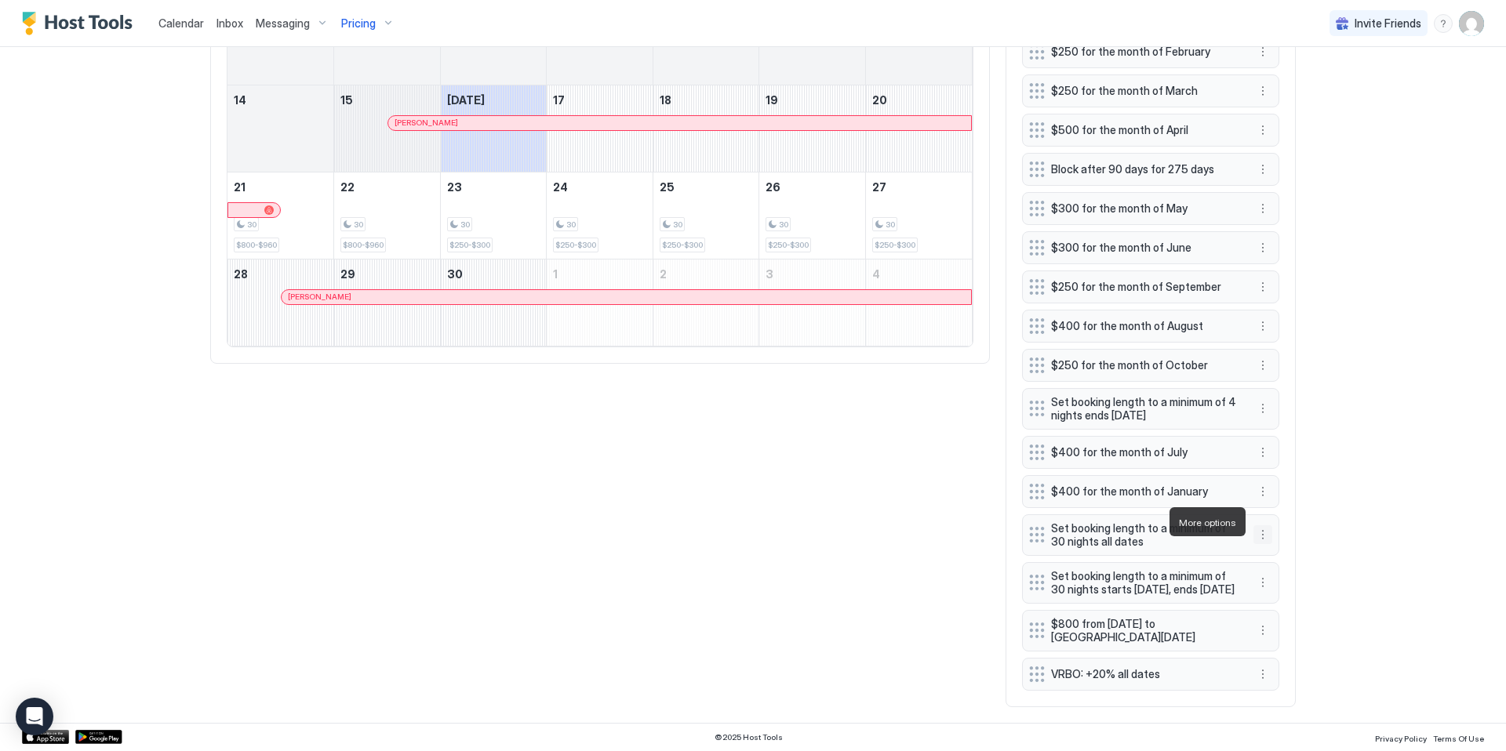
click at [1261, 525] on button "More options" at bounding box center [1262, 534] width 19 height 19
click at [1289, 587] on div "Delete" at bounding box center [1283, 594] width 59 height 25
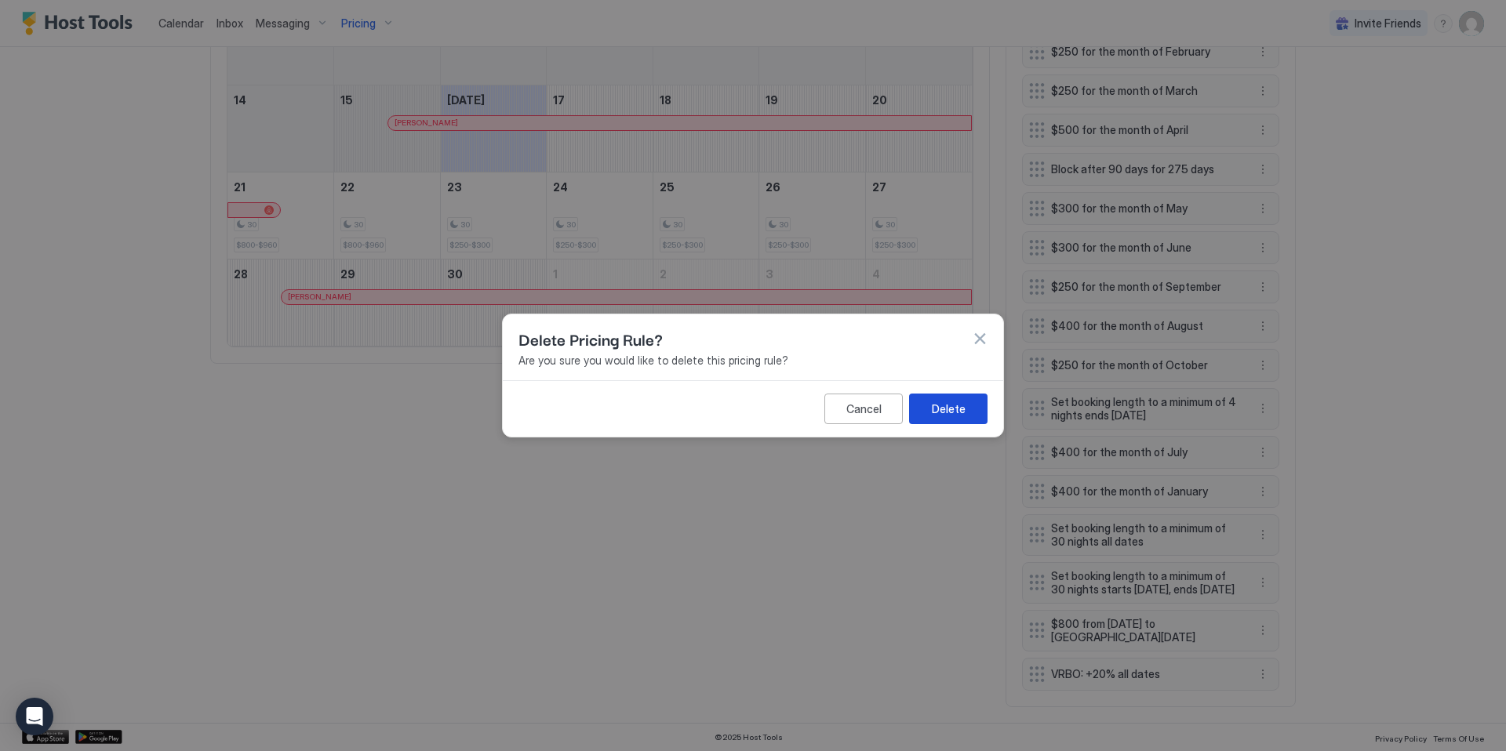
click at [940, 412] on div "Delete" at bounding box center [949, 409] width 34 height 16
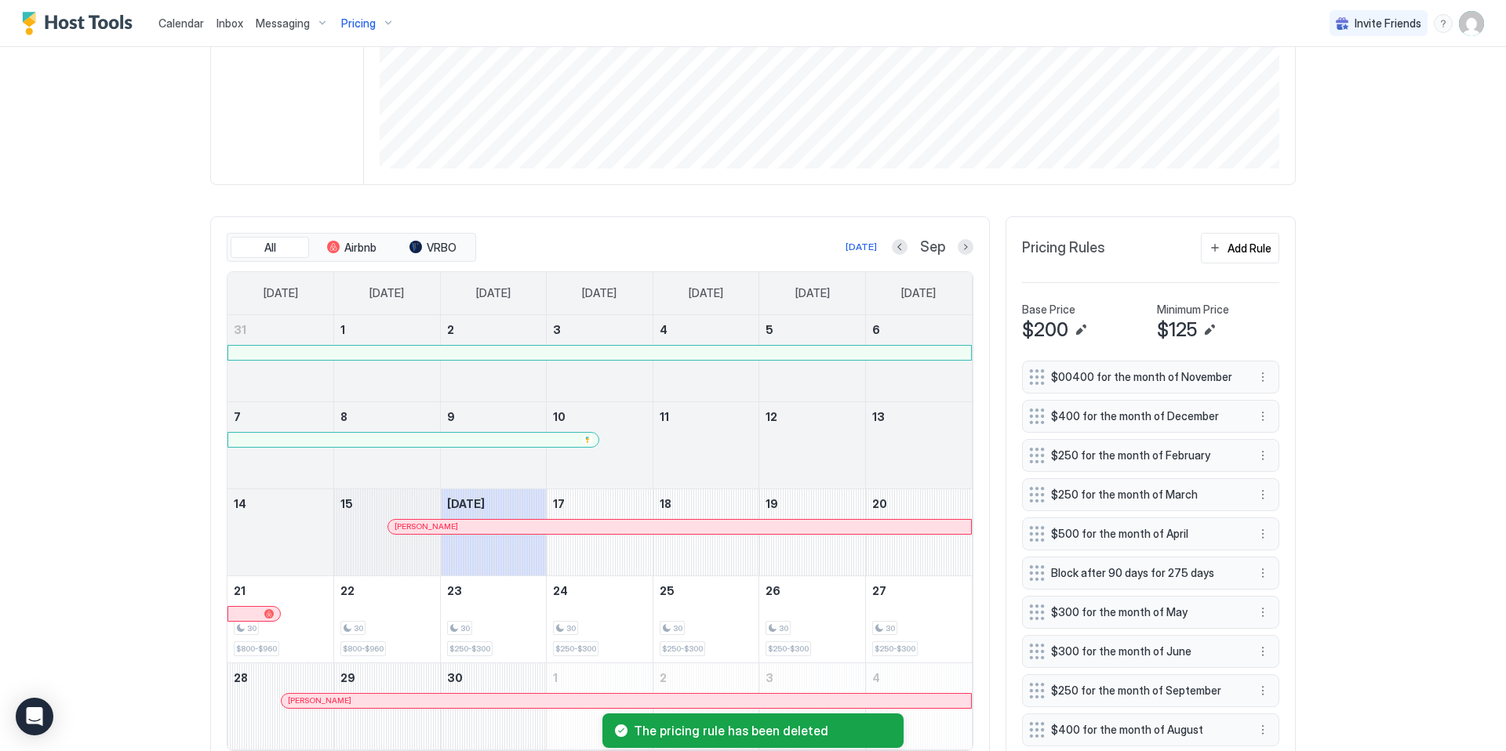
scroll to position [346, 0]
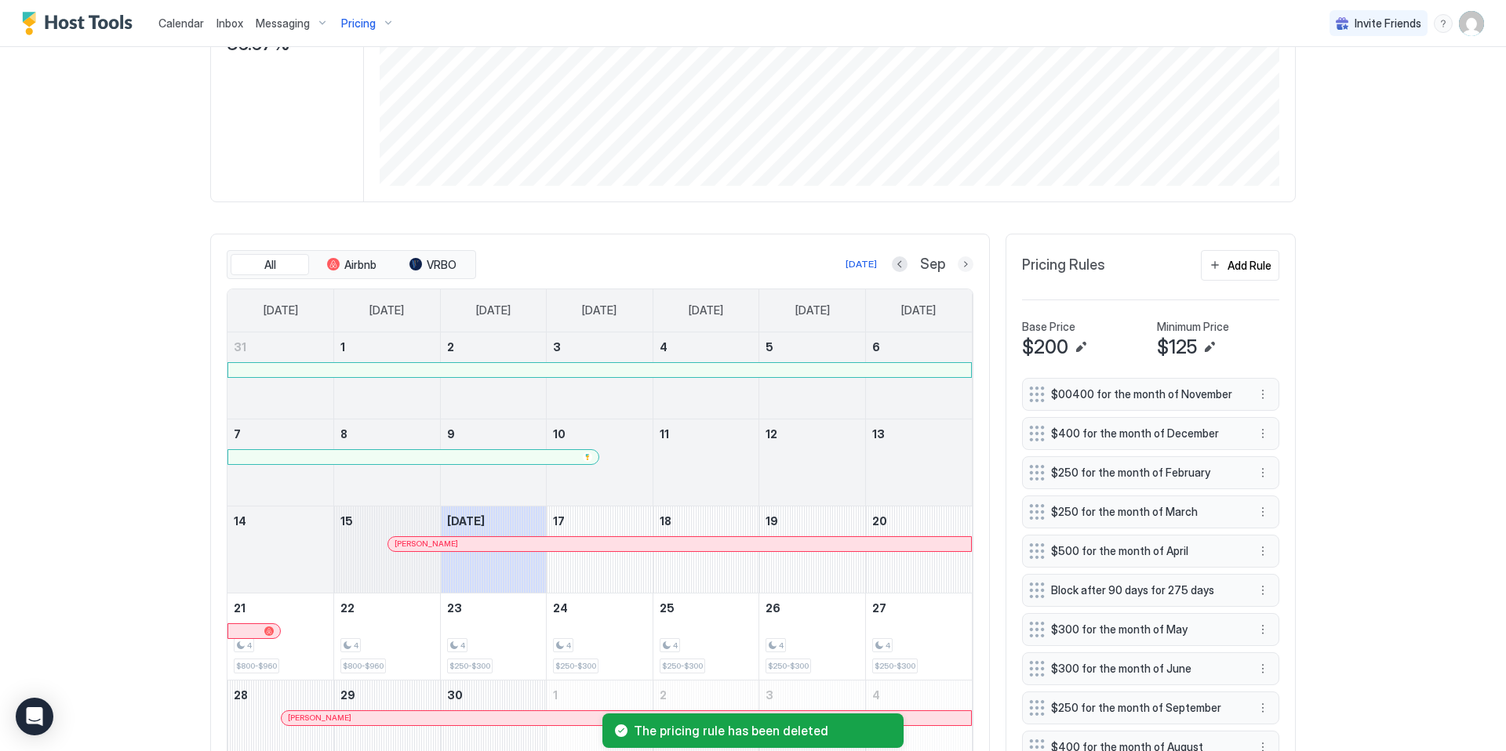
click at [965, 267] on button "Next month" at bounding box center [966, 264] width 16 height 16
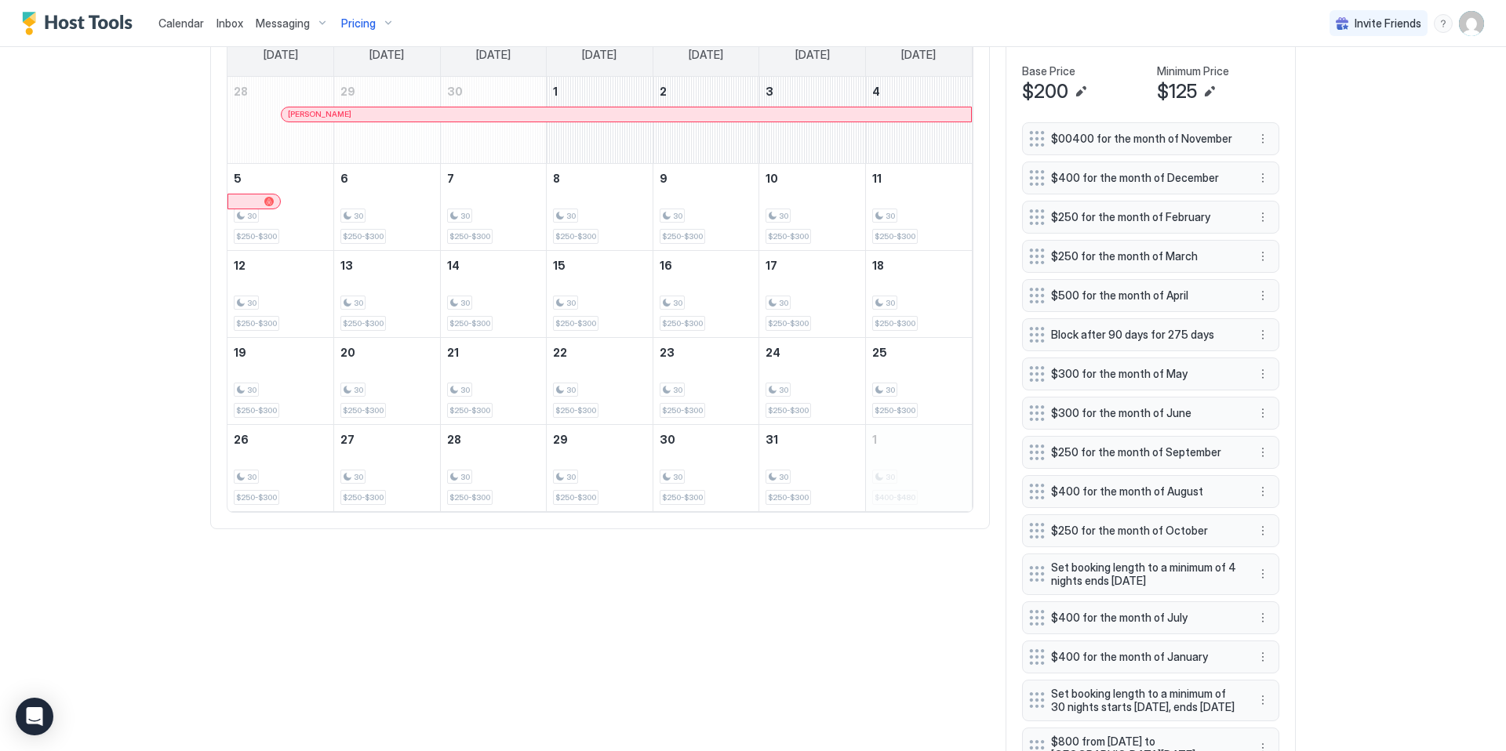
scroll to position [606, 0]
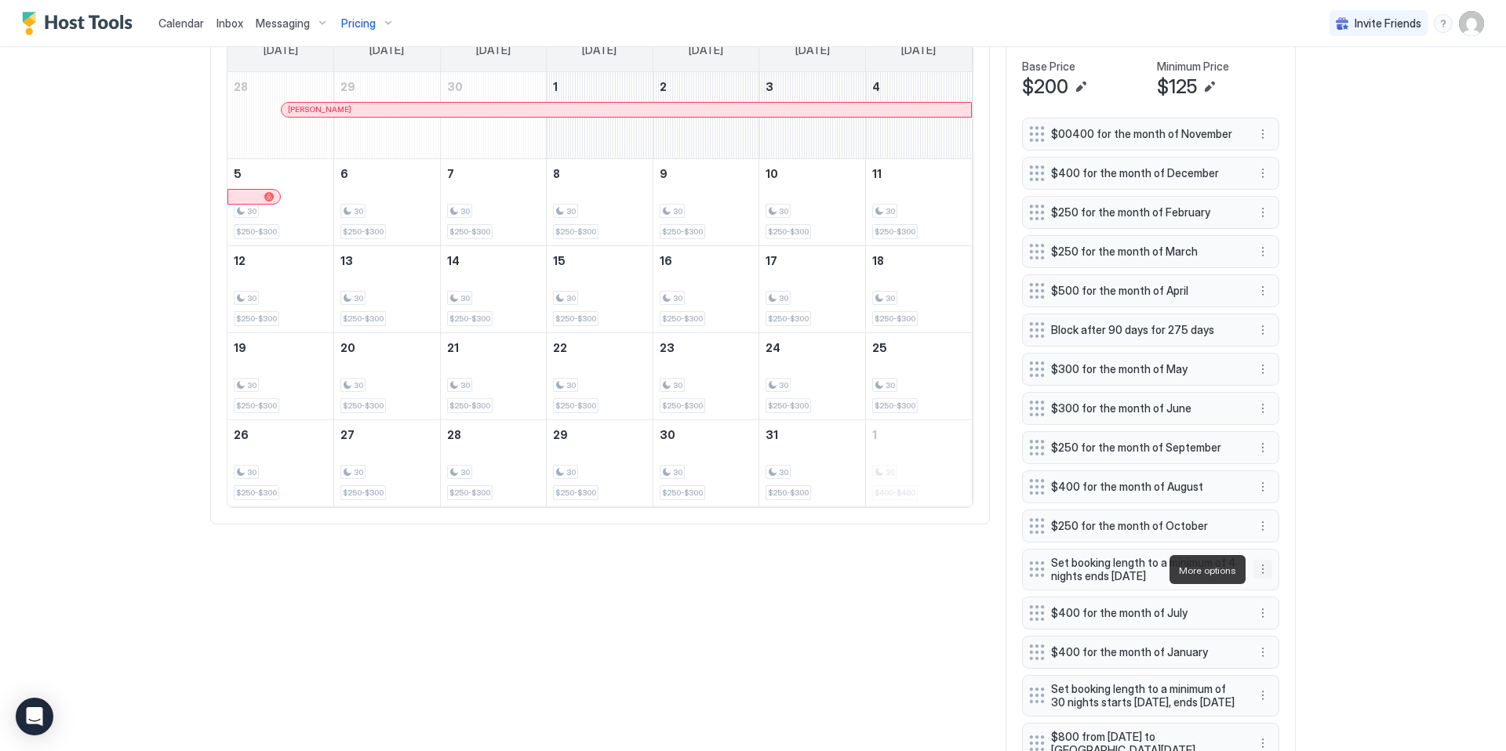
click at [1263, 567] on button "More options" at bounding box center [1262, 569] width 19 height 19
click at [1281, 589] on span "Edit" at bounding box center [1285, 592] width 17 height 12
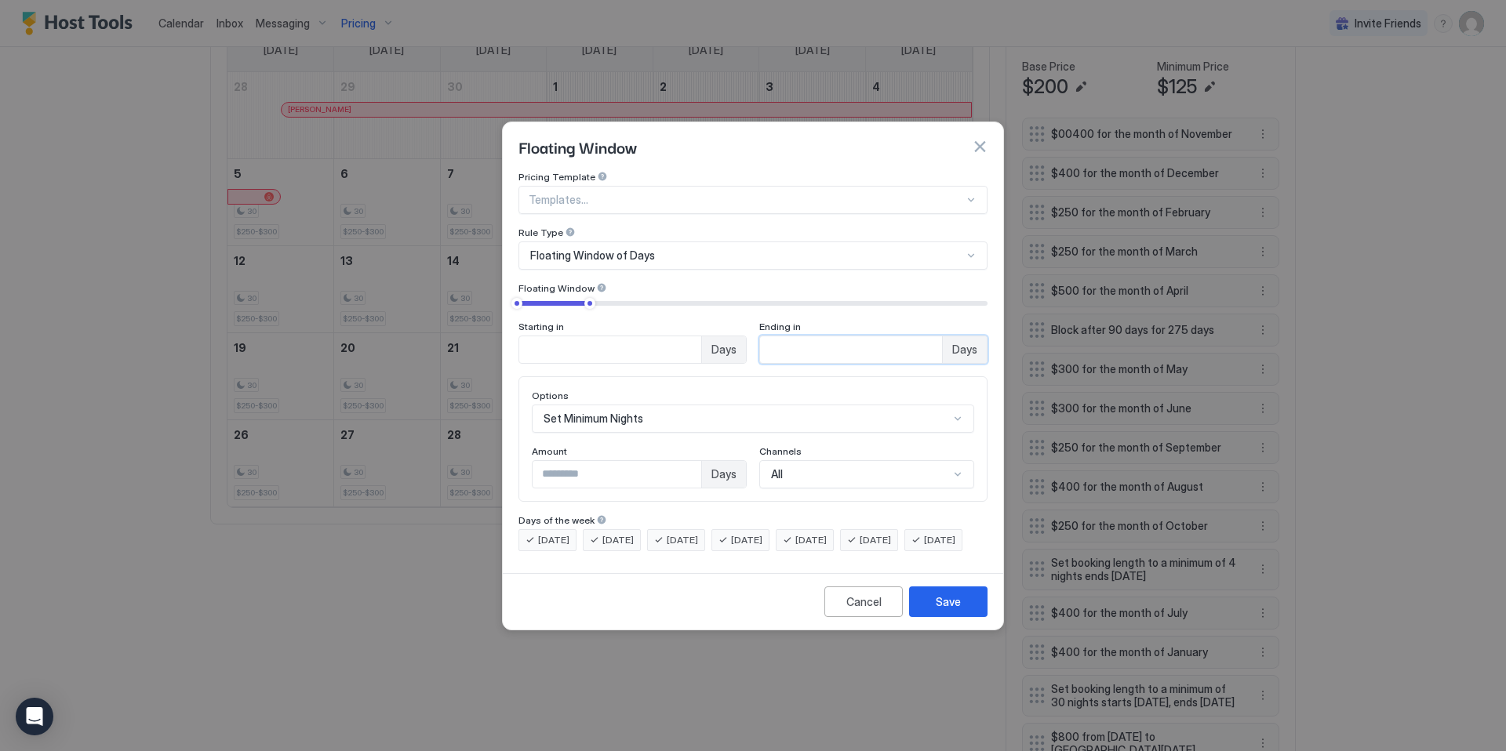
click at [790, 340] on input "**" at bounding box center [851, 349] width 182 height 27
type input "**"
click at [958, 609] on div "Save" at bounding box center [948, 602] width 25 height 16
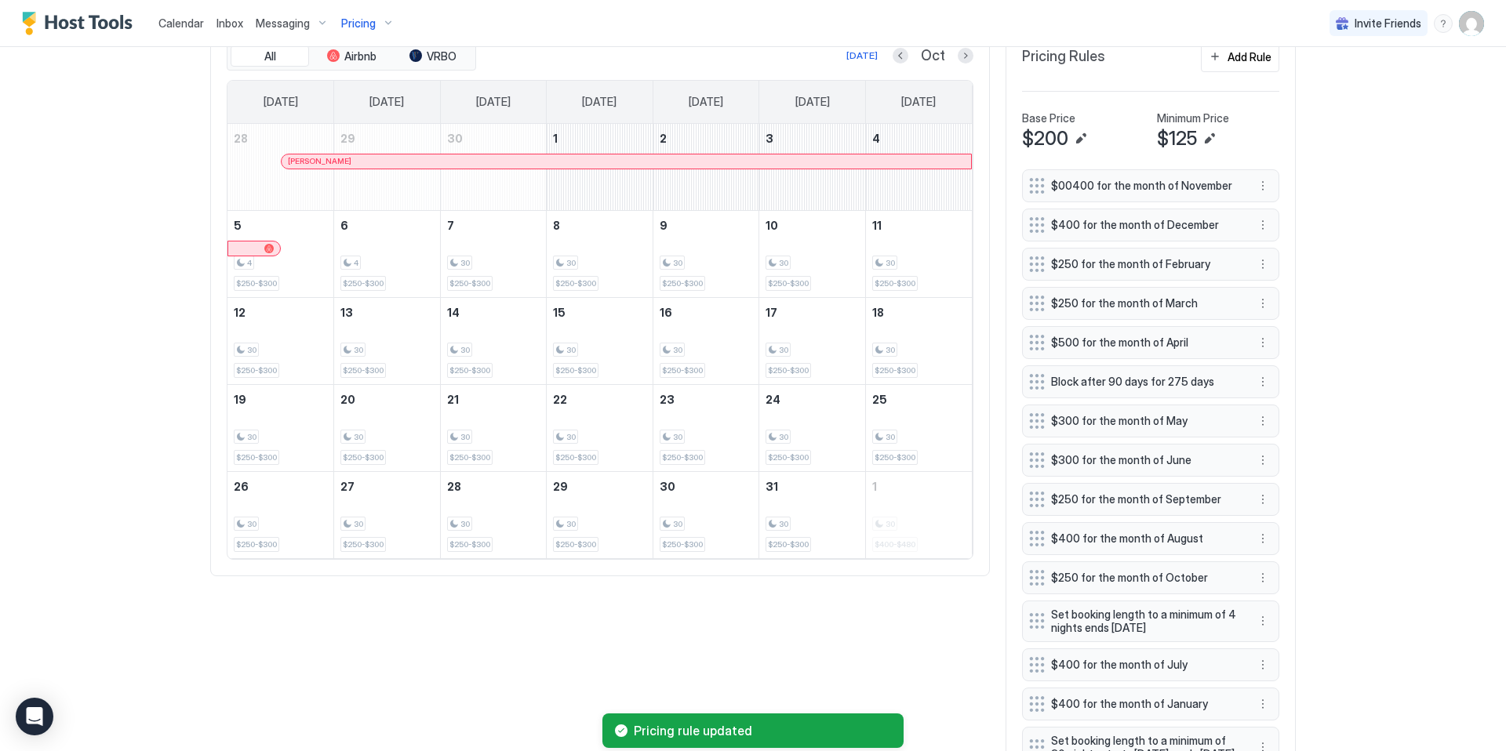
scroll to position [526, 0]
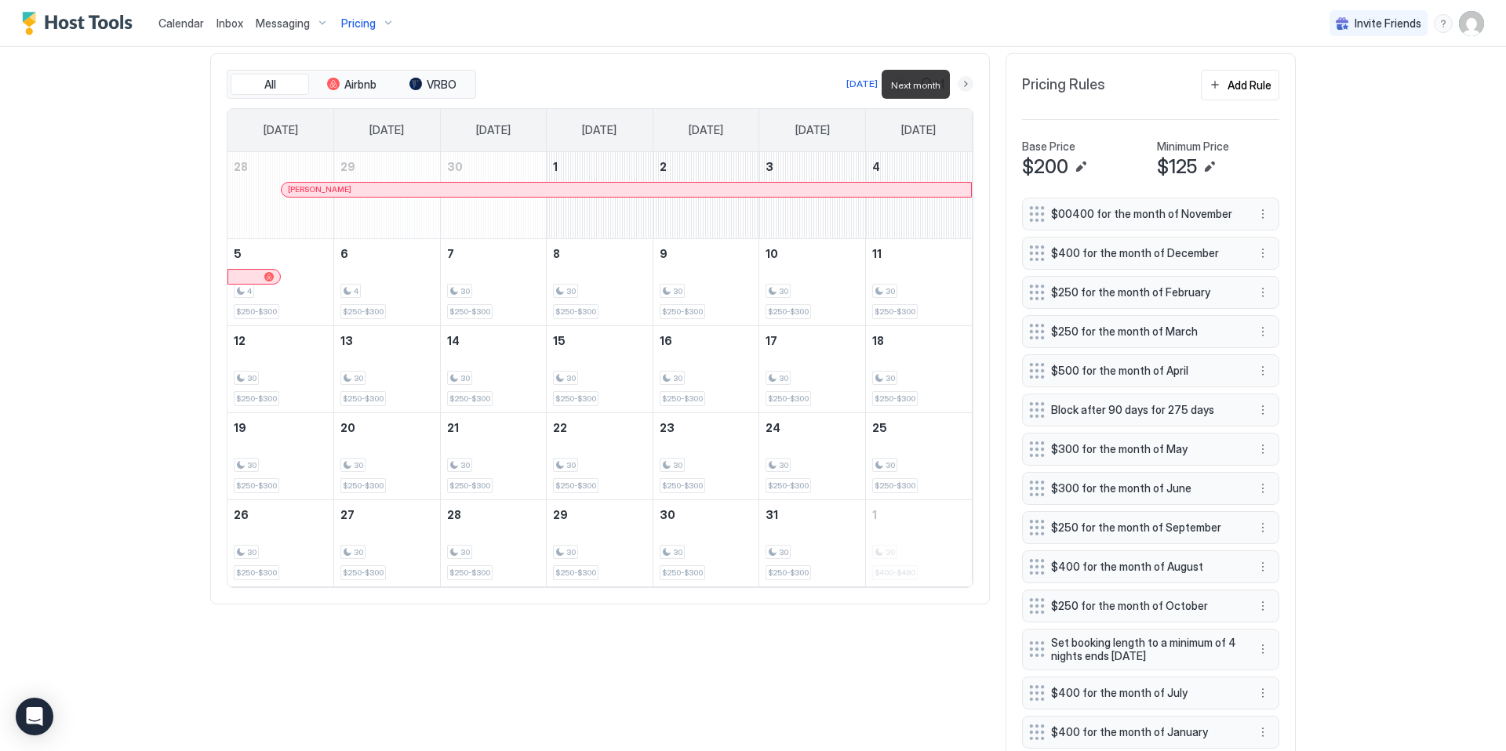
click at [964, 81] on button "Next month" at bounding box center [966, 84] width 16 height 16
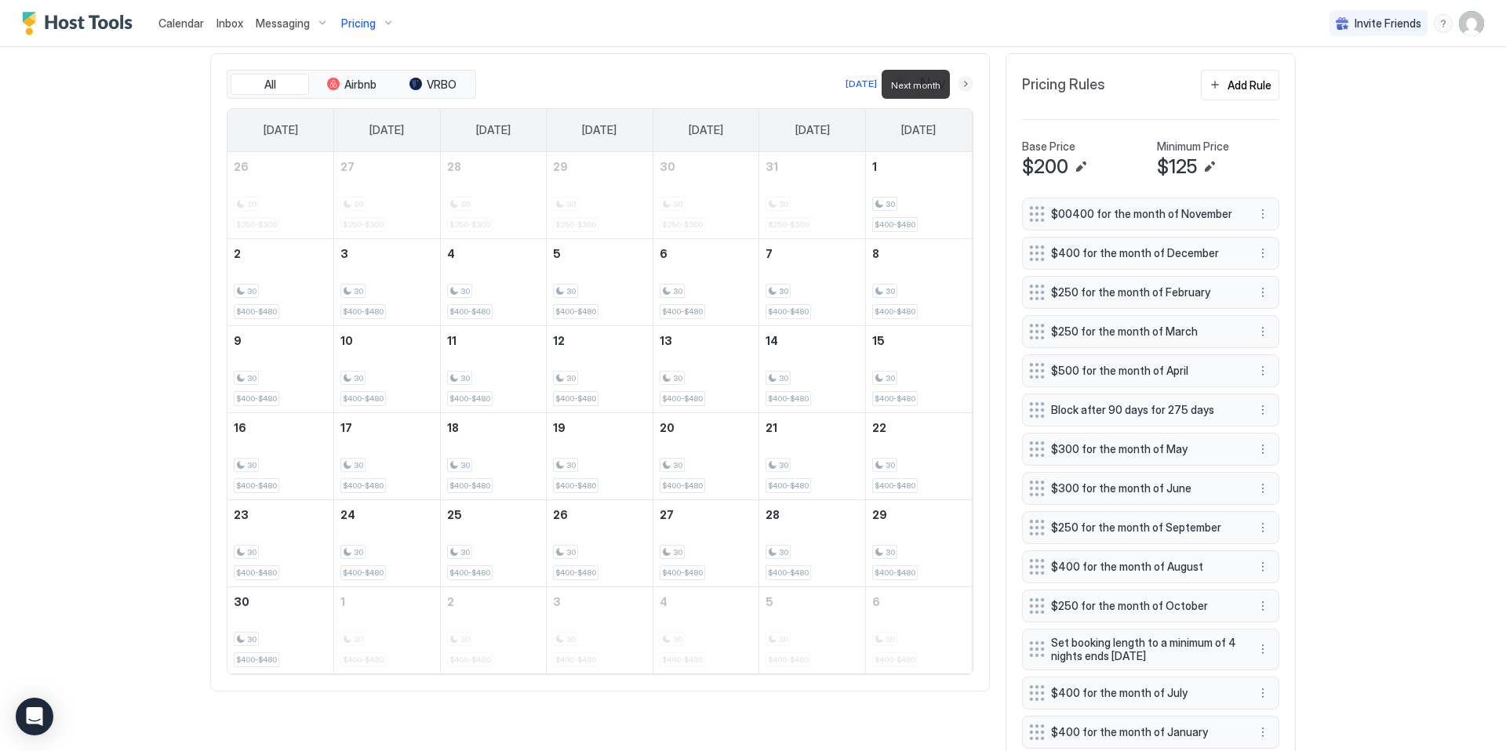
click at [964, 81] on button "Next month" at bounding box center [966, 84] width 16 height 16
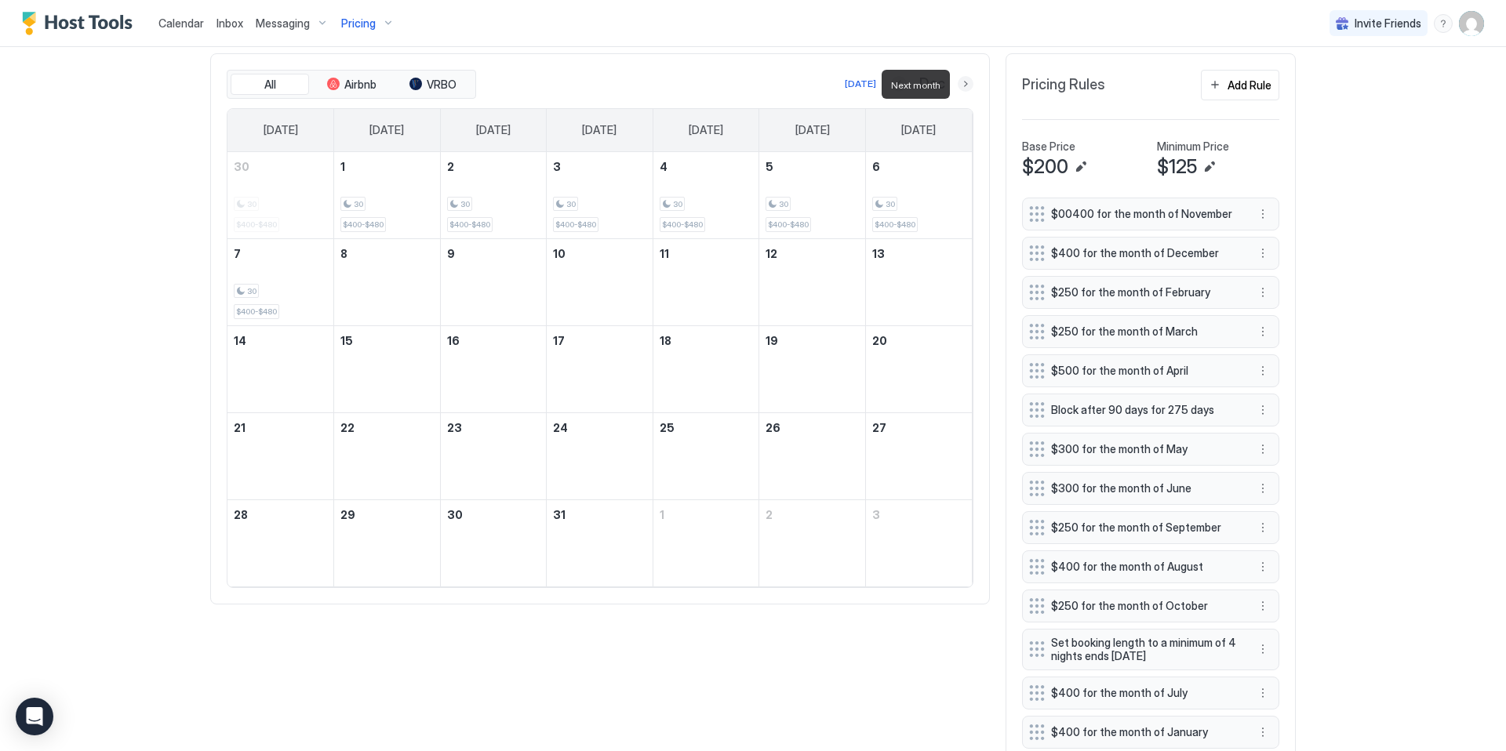
click at [964, 81] on button "Next month" at bounding box center [966, 84] width 16 height 16
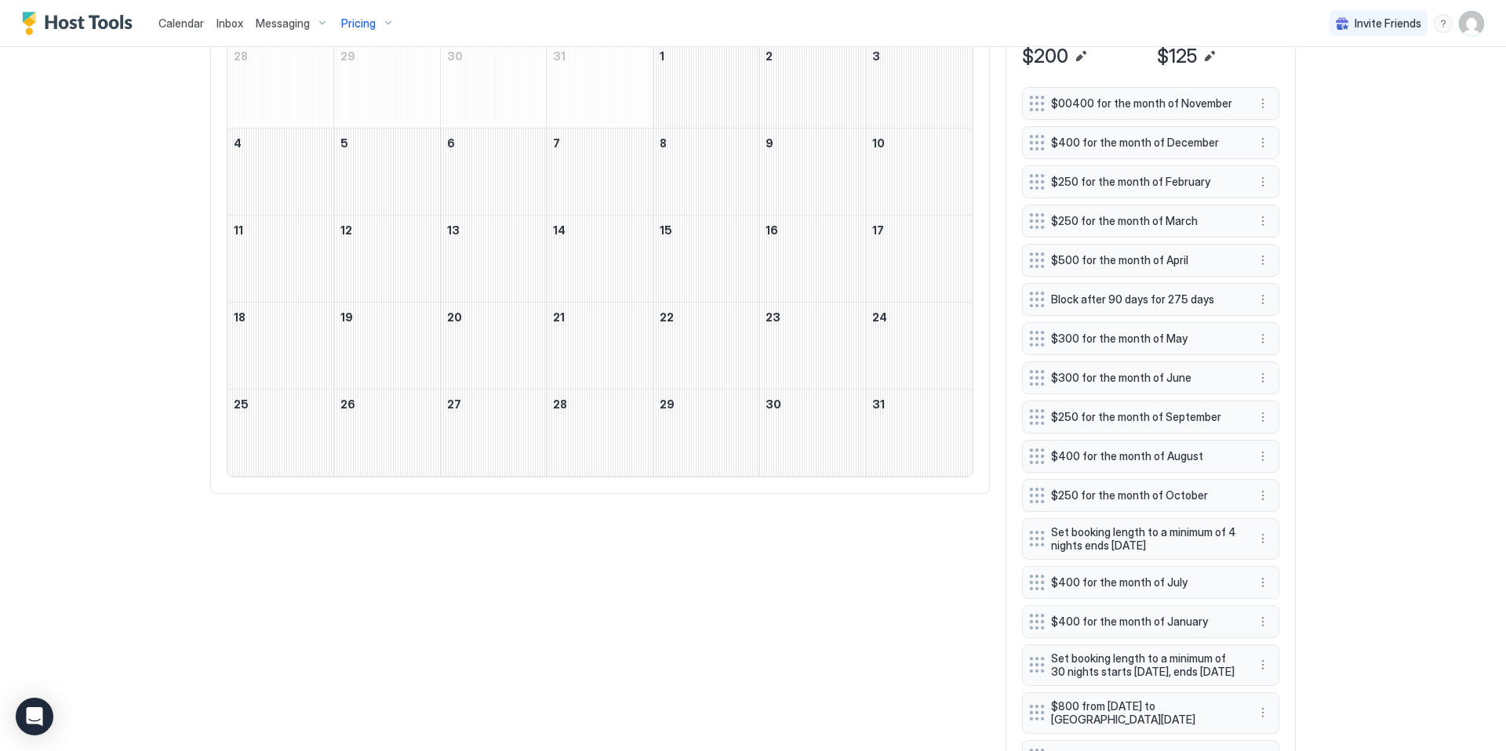
scroll to position [700, 0]
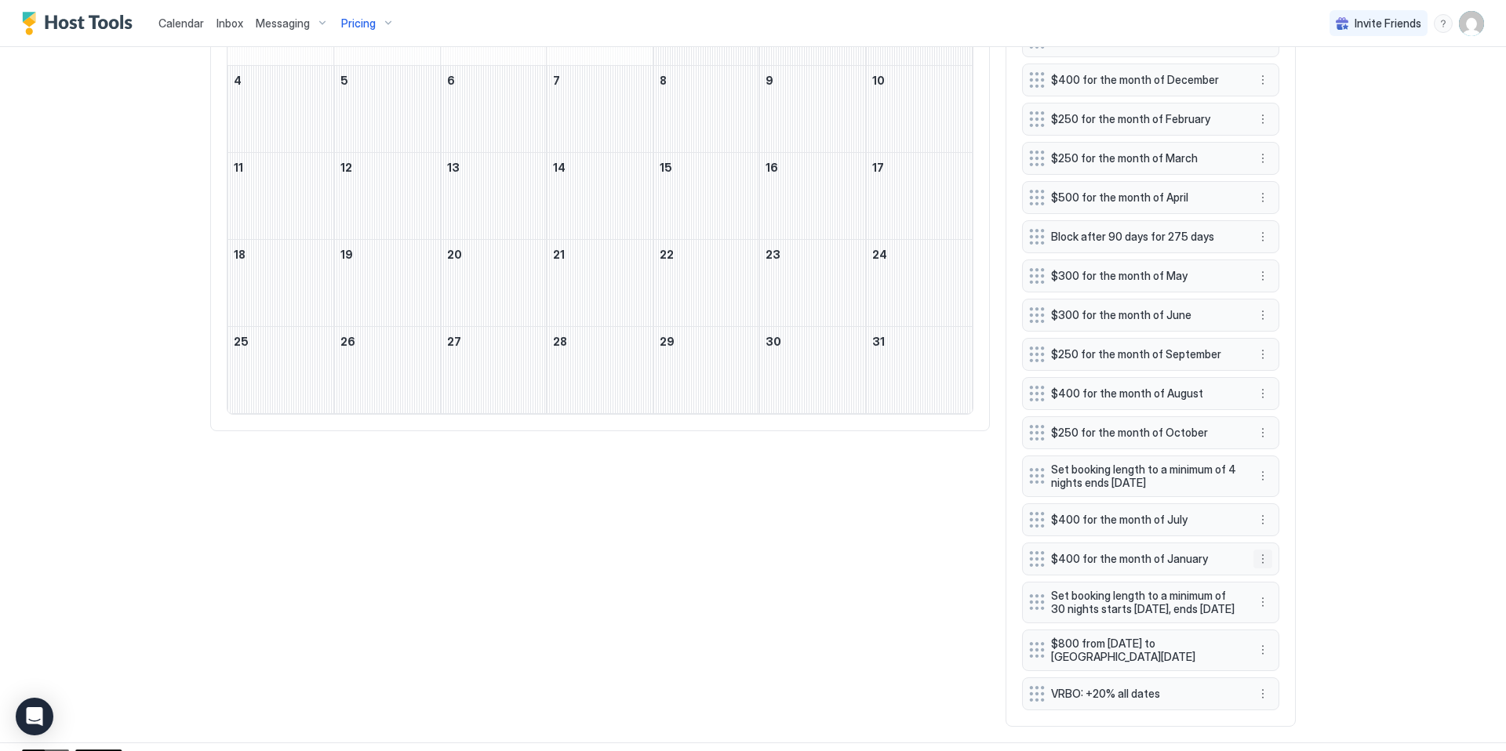
click at [1265, 561] on button "More options" at bounding box center [1262, 559] width 19 height 19
click at [1288, 583] on span "Edit" at bounding box center [1285, 581] width 17 height 12
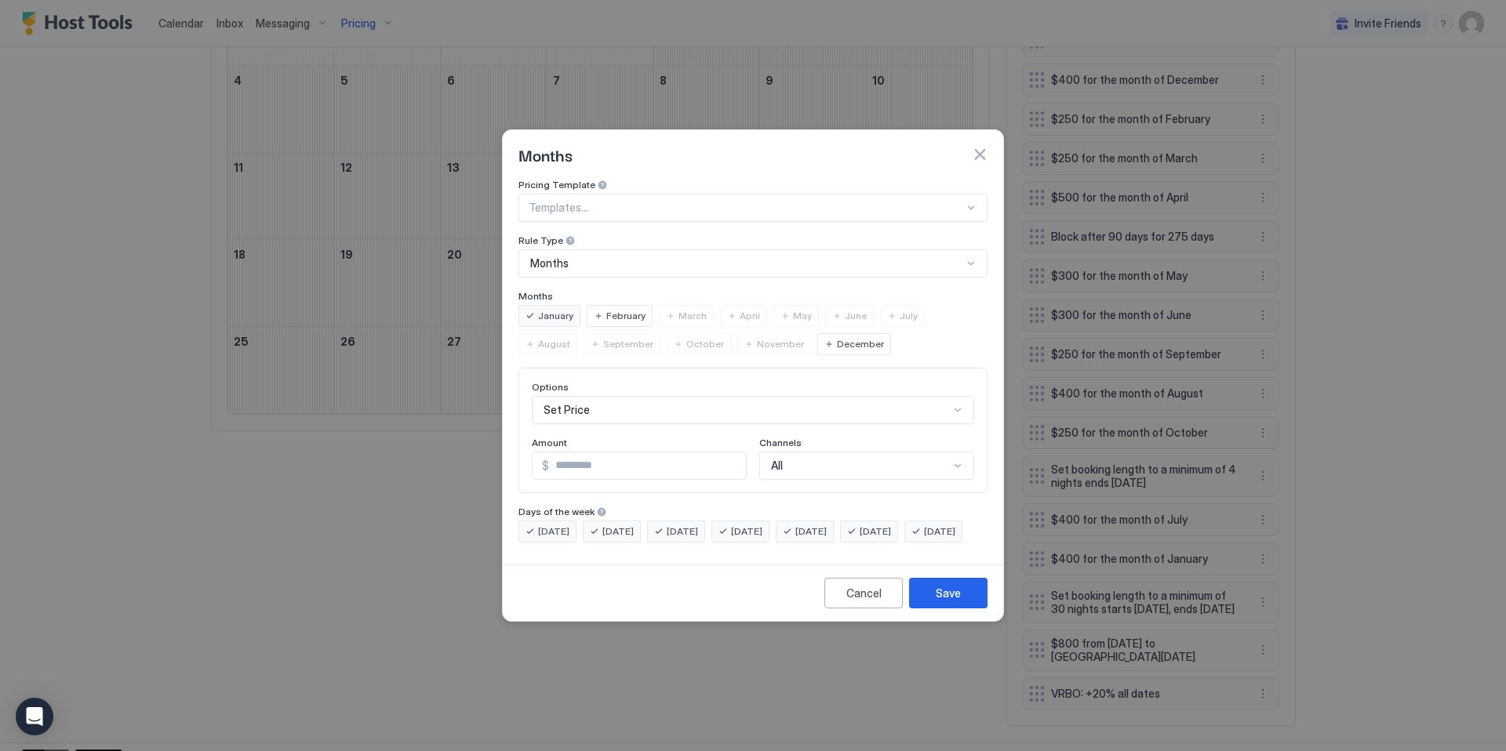
click at [568, 452] on input "***" at bounding box center [647, 465] width 197 height 27
type input "***"
click at [972, 604] on button "Save" at bounding box center [948, 593] width 78 height 31
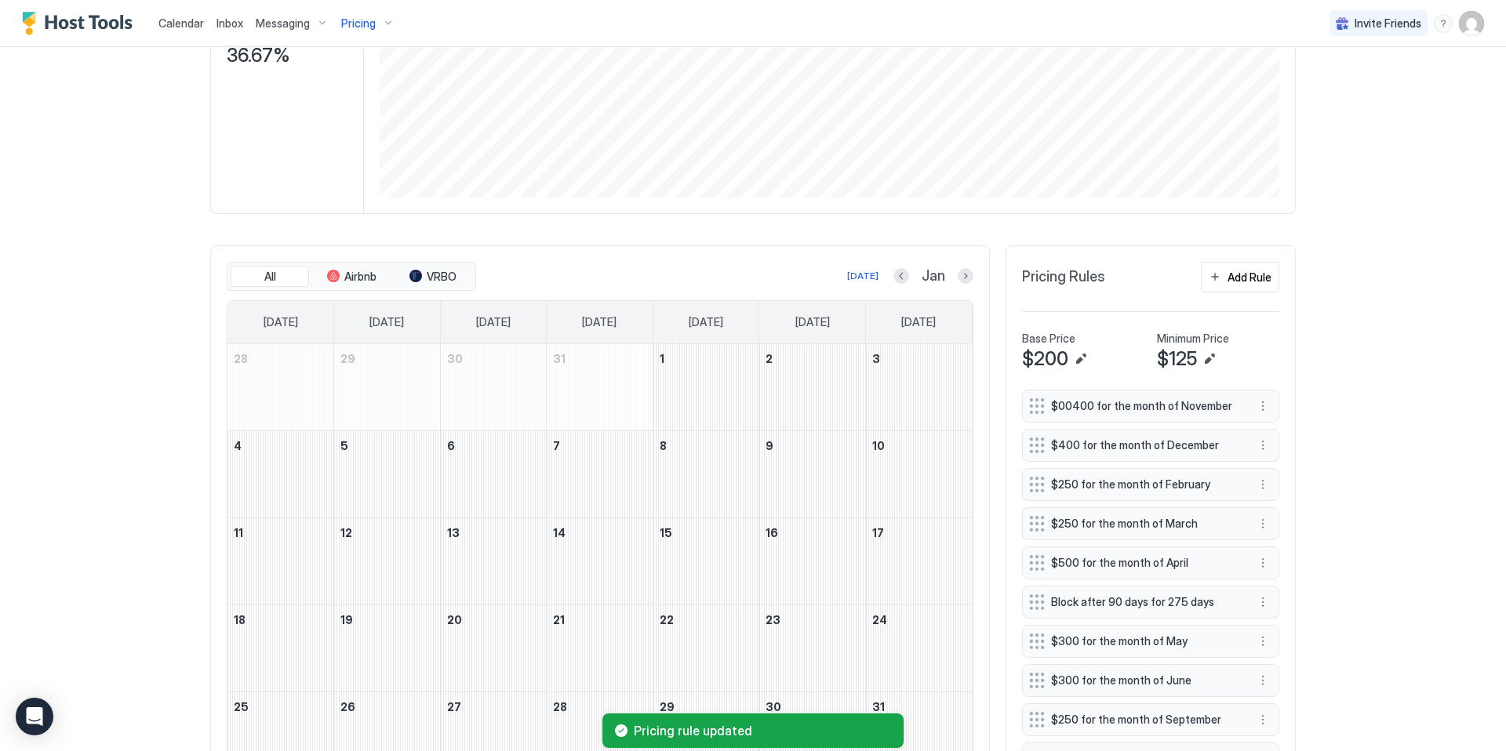
scroll to position [223, 0]
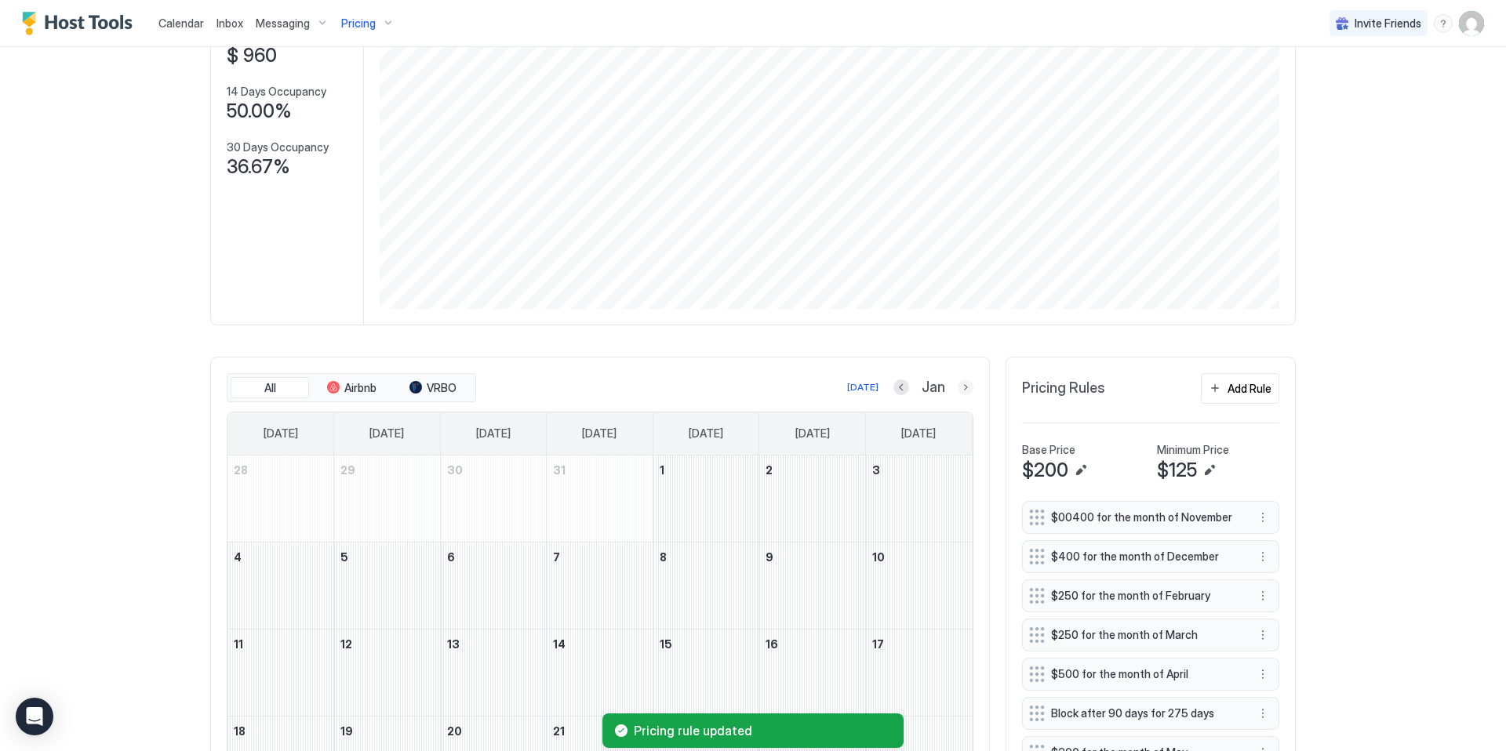
click at [961, 385] on button "Next month" at bounding box center [966, 388] width 16 height 16
click at [904, 383] on button "Previous month" at bounding box center [901, 388] width 16 height 16
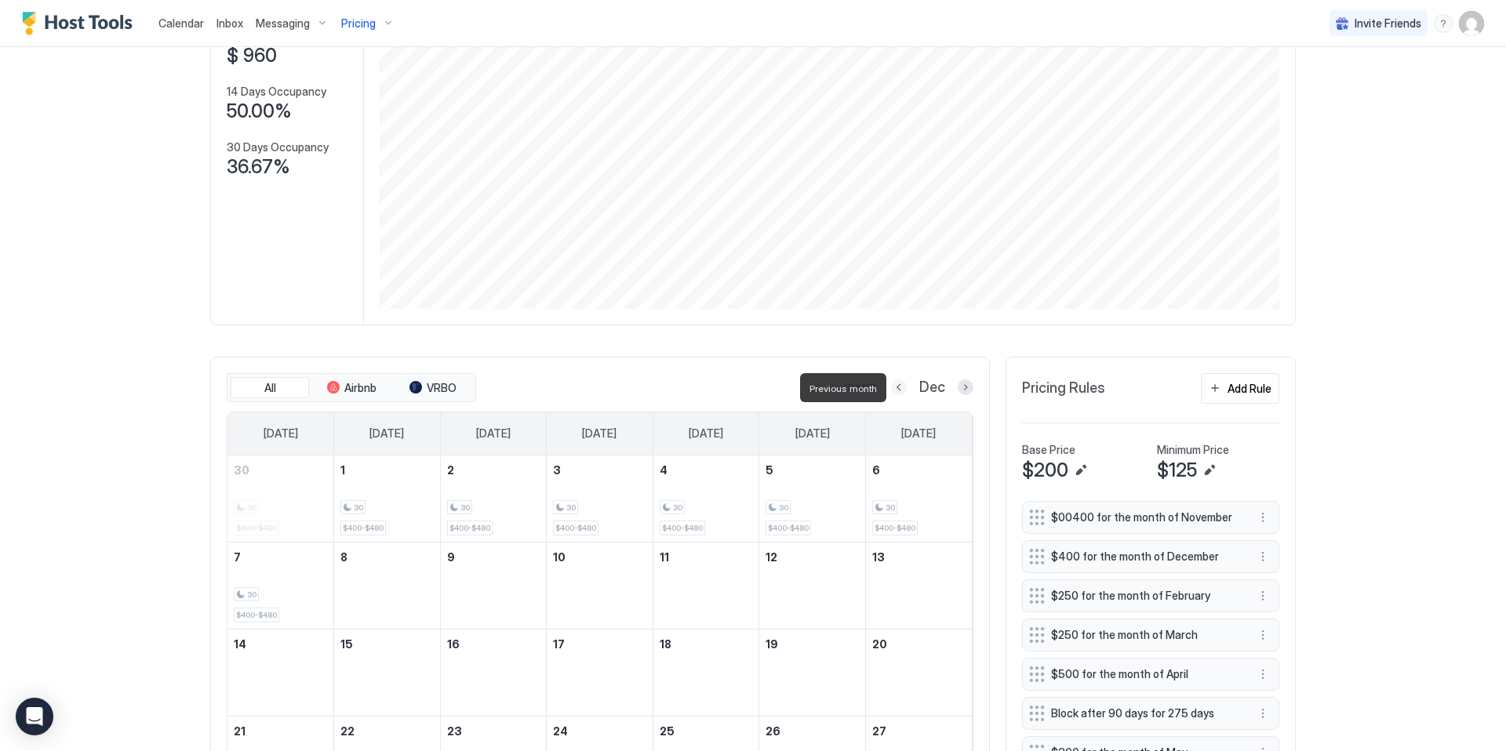
click at [904, 383] on button "Previous month" at bounding box center [899, 388] width 16 height 16
